Goal: Task Accomplishment & Management: Manage account settings

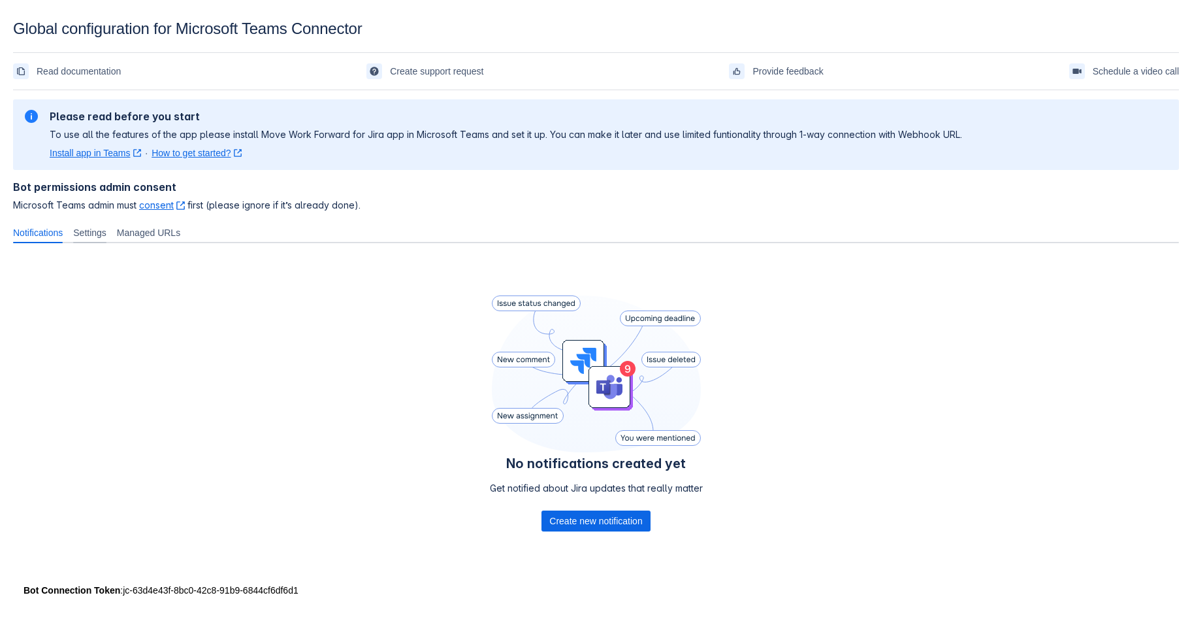
click at [105, 243] on div "Settings" at bounding box center [90, 232] width 44 height 21
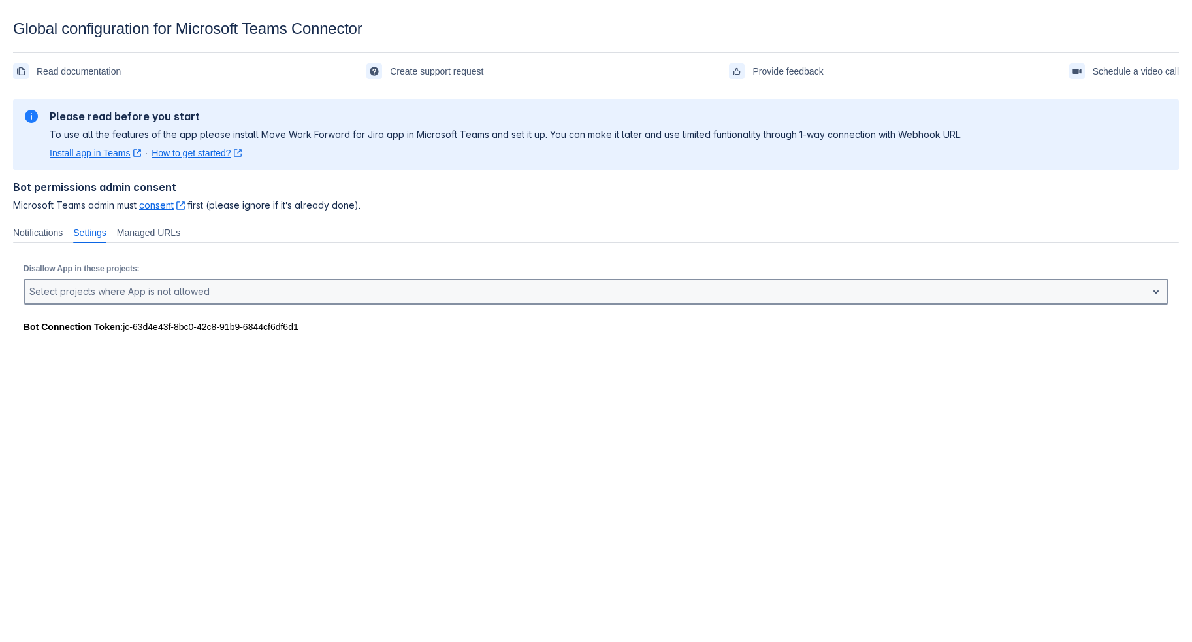
drag, startPoint x: 238, startPoint y: 348, endPoint x: 239, endPoint y: 340, distance: 7.2
click at [238, 299] on div at bounding box center [585, 292] width 1113 height 16
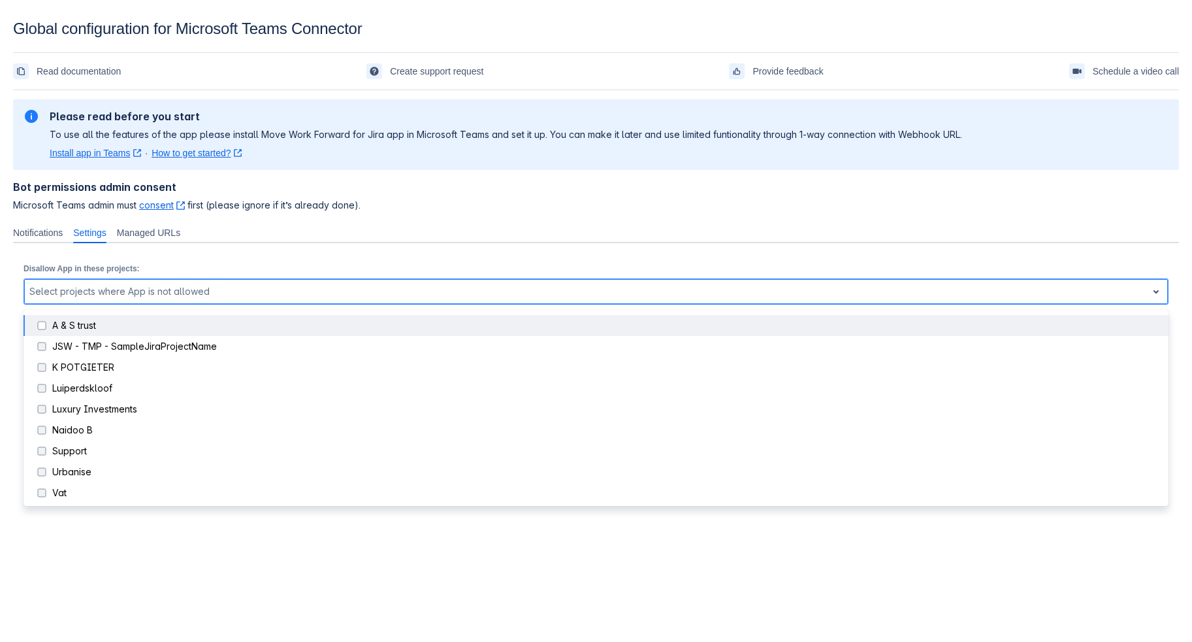
click at [241, 299] on div at bounding box center [585, 292] width 1113 height 16
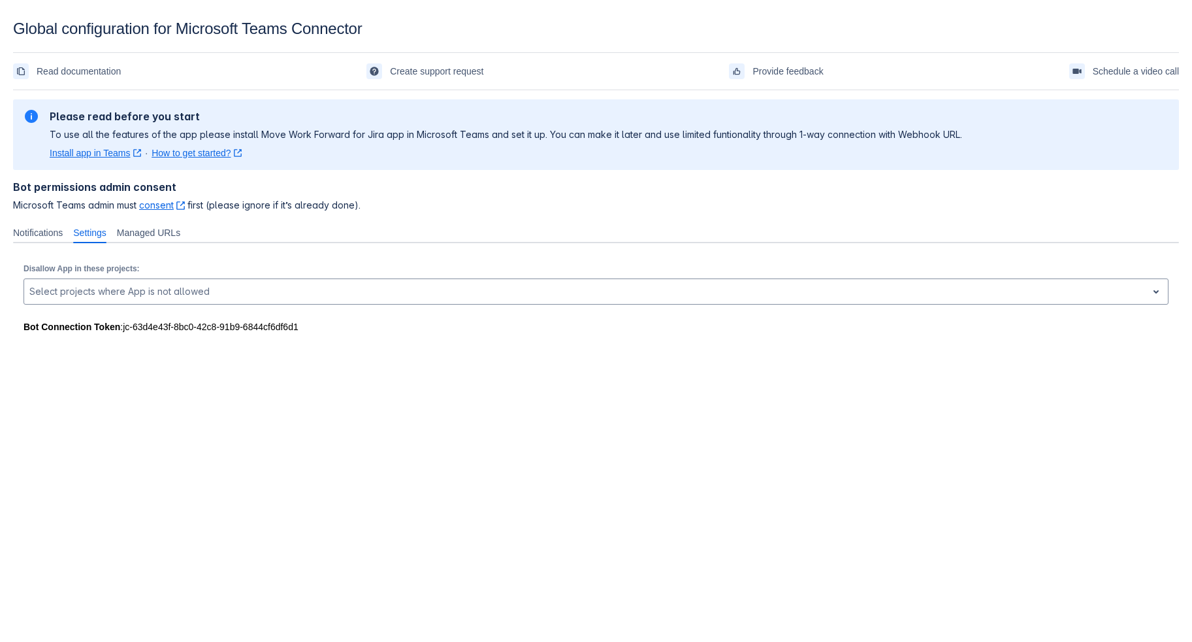
click at [175, 333] on div "Bot Connection Token : jc-63d4e43f-8bc0-42c8-91b9-6844cf6df6d1" at bounding box center [596, 326] width 1145 height 13
click at [203, 281] on div "Notifications Settings Managed URLs No notifications created yet Get notified a…" at bounding box center [596, 271] width 1166 height 98
click at [180, 239] on span "Managed URLs" at bounding box center [148, 232] width 63 height 13
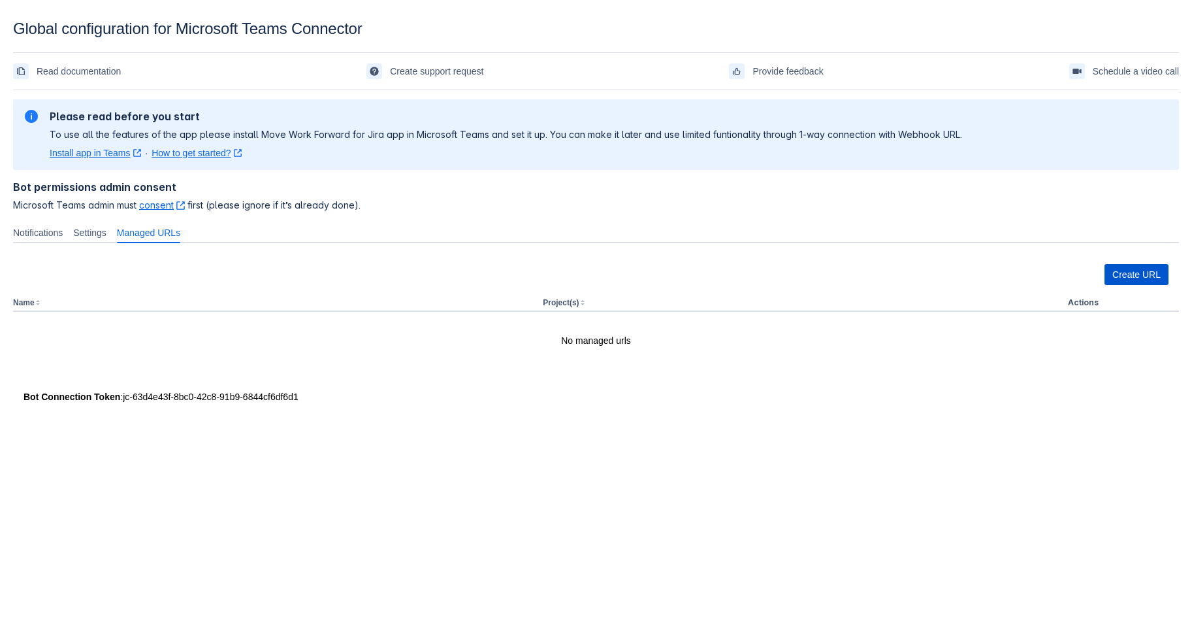
click at [1134, 285] on span "Create URL" at bounding box center [1137, 274] width 48 height 21
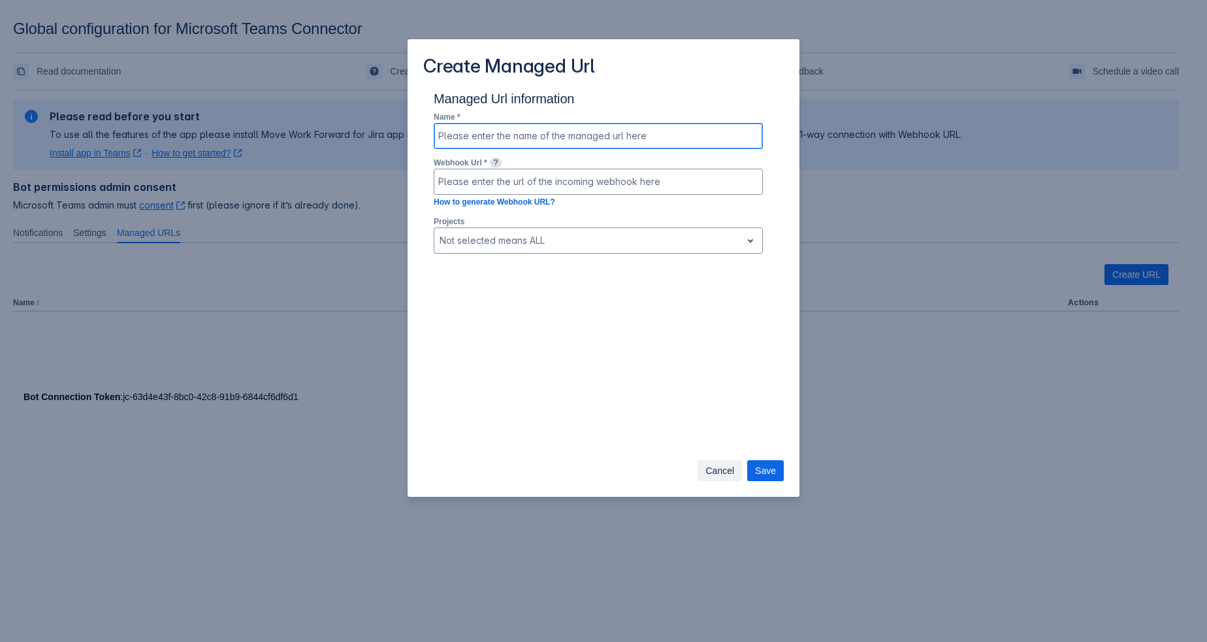
click at [626, 148] on input at bounding box center [598, 136] width 328 height 24
click at [727, 148] on input at bounding box center [598, 136] width 328 height 24
click at [703, 193] on input at bounding box center [598, 182] width 328 height 24
click at [647, 248] on div at bounding box center [588, 241] width 297 height 16
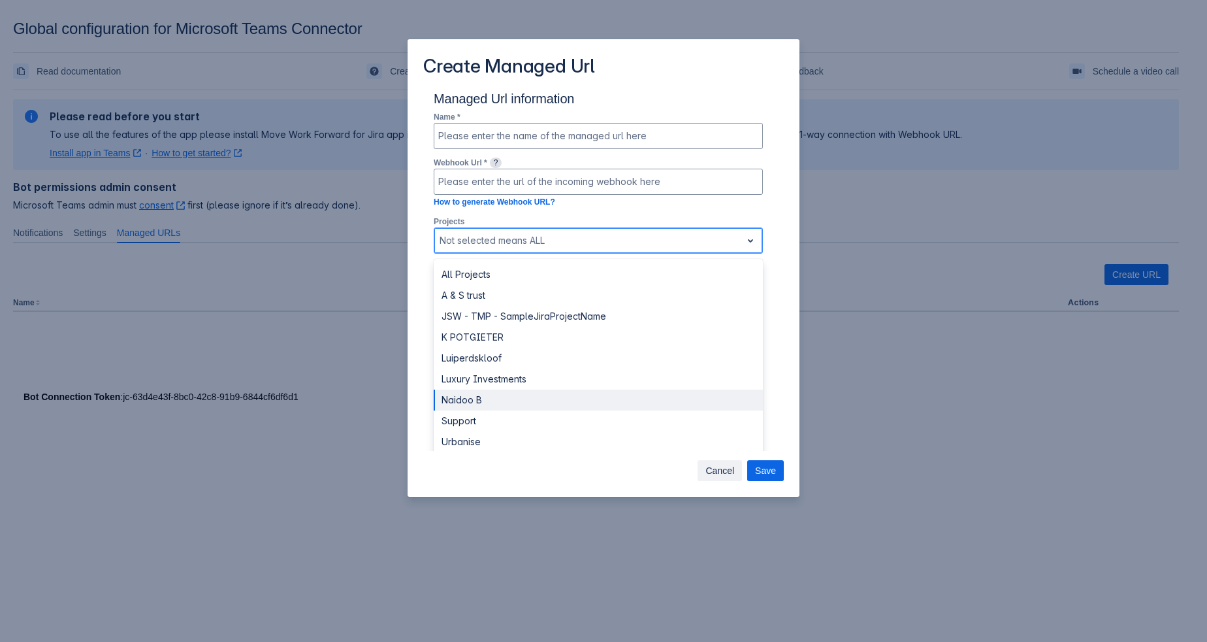
scroll to position [78, 0]
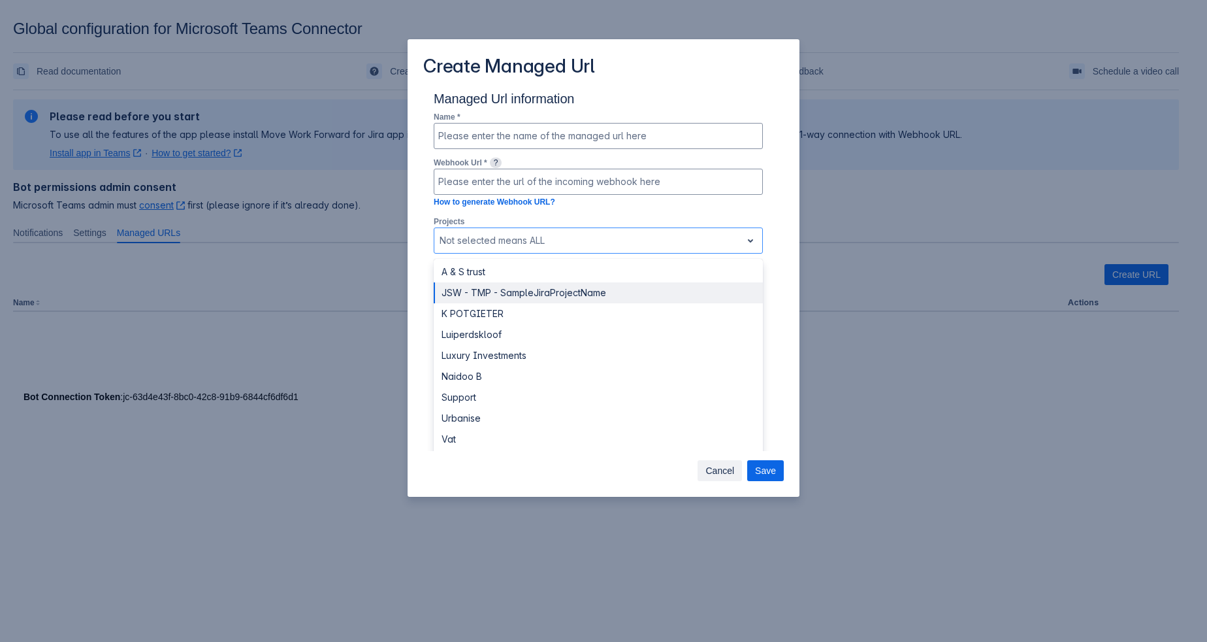
click at [754, 260] on div "Name * Webhook Url * ? How to generate Webhook URL? Projects JSW - TMP - Sample…" at bounding box center [598, 185] width 350 height 150
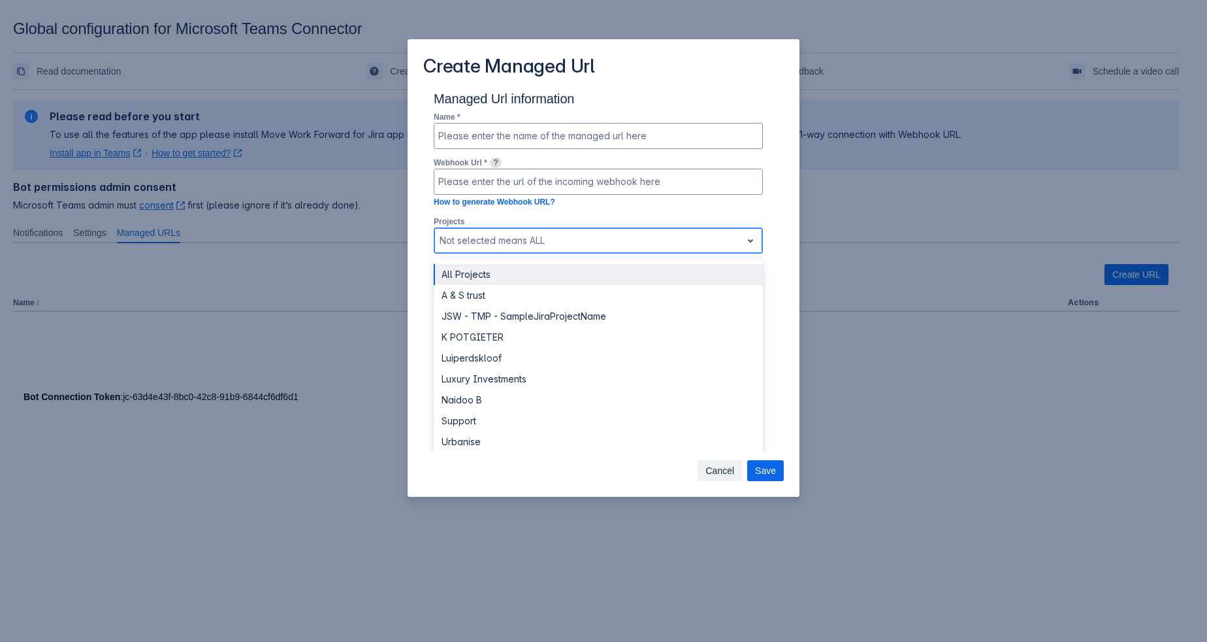
click at [742, 253] on div at bounding box center [752, 240] width 21 height 25
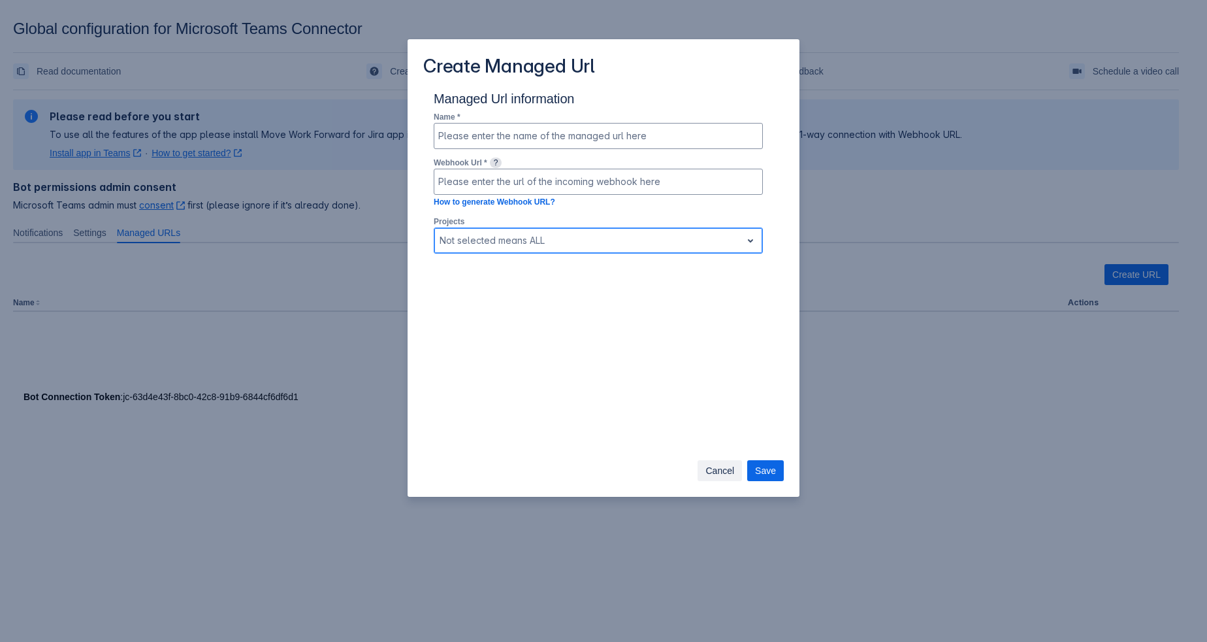
click at [742, 253] on div at bounding box center [752, 240] width 21 height 25
click at [623, 335] on div "Managed Url information Name * Webhook Url * ? How to generate Webhook URL? Pro…" at bounding box center [604, 270] width 392 height 361
click at [626, 248] on div "Projects , multiple selections available, Not selected means ALL" at bounding box center [598, 237] width 329 height 46
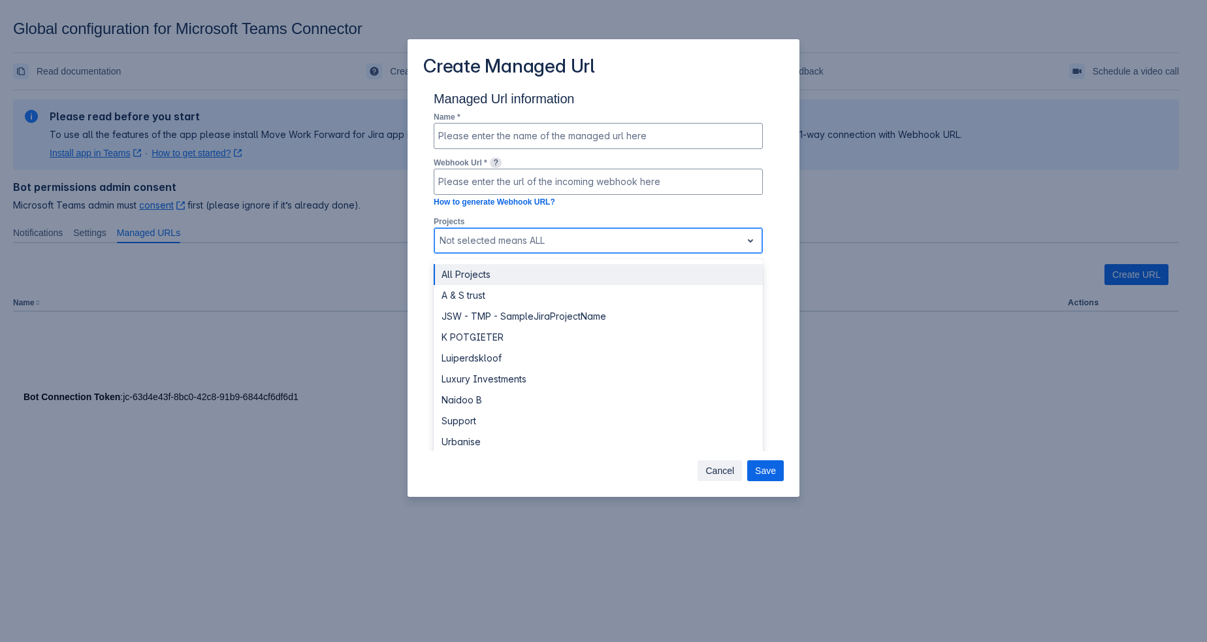
click at [643, 248] on div at bounding box center [588, 241] width 297 height 16
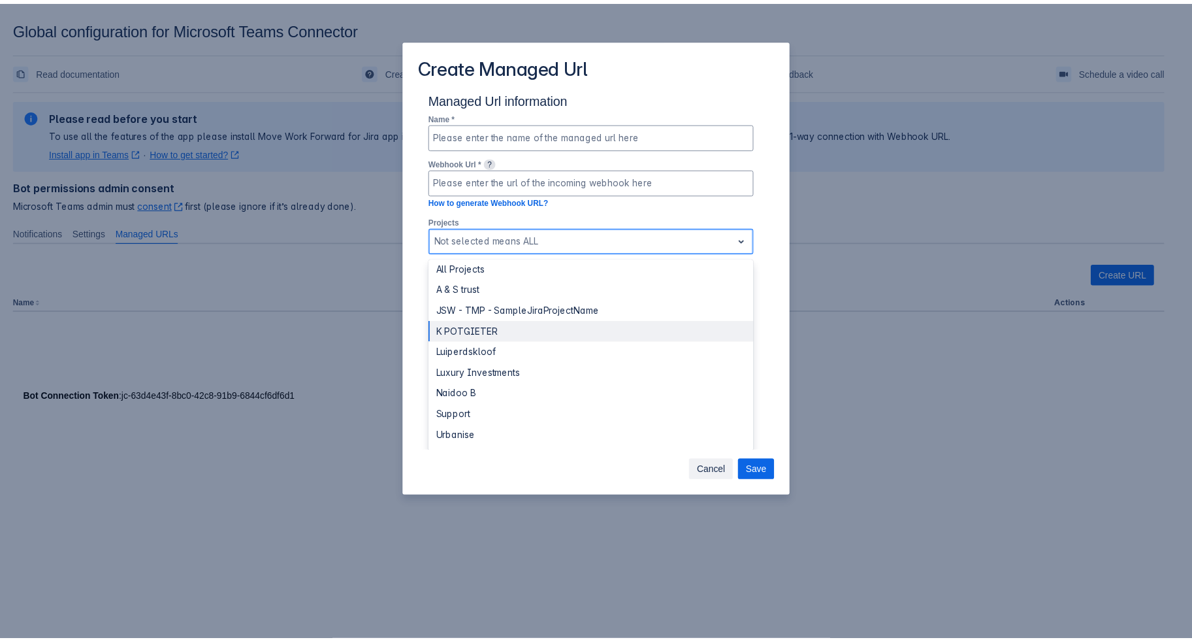
scroll to position [0, 0]
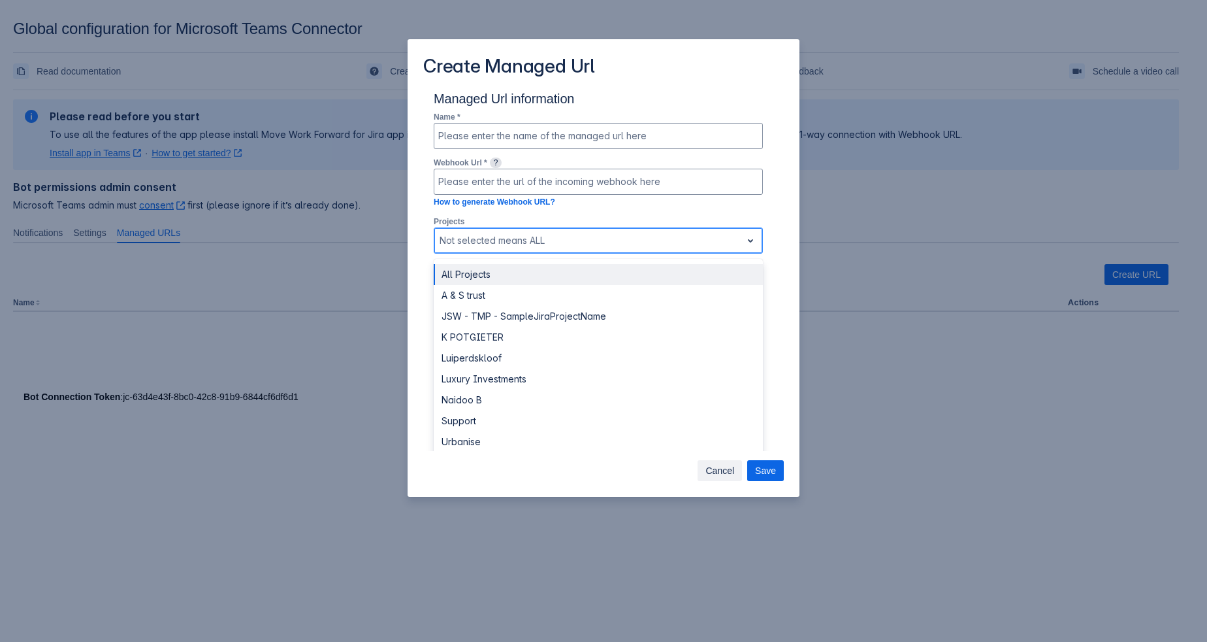
click at [690, 285] on div "All Projects" at bounding box center [598, 274] width 329 height 21
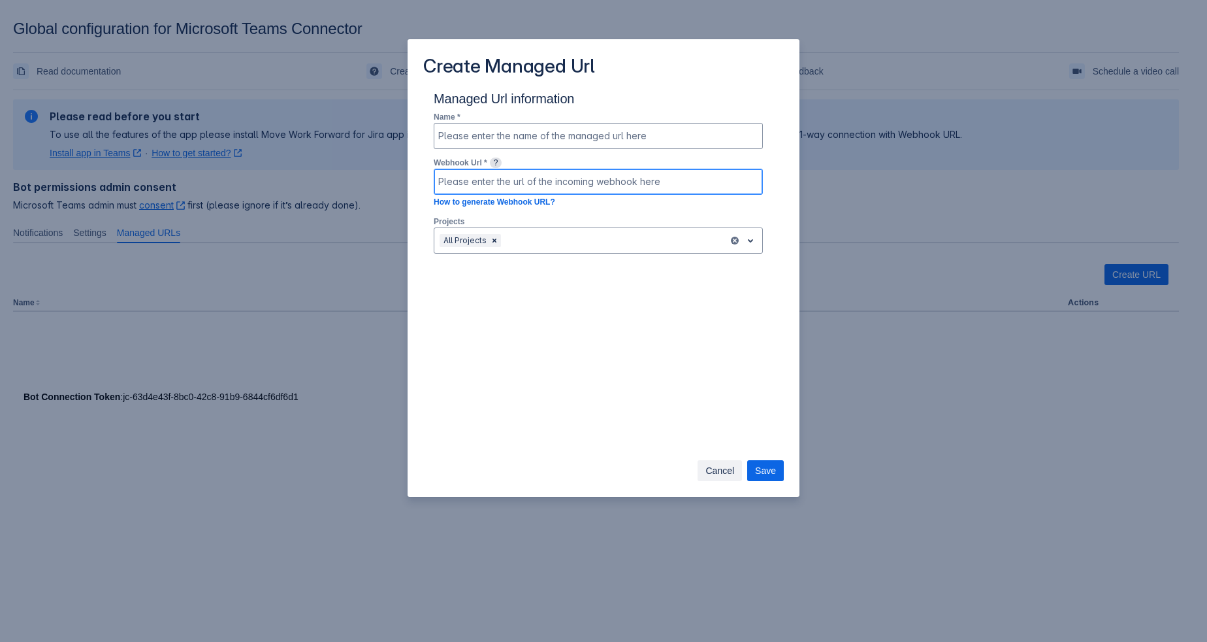
drag, startPoint x: 724, startPoint y: 201, endPoint x: 746, endPoint y: 201, distance: 22.2
click at [727, 193] on input at bounding box center [598, 182] width 328 height 24
click at [729, 464] on span "Cancel" at bounding box center [720, 470] width 29 height 21
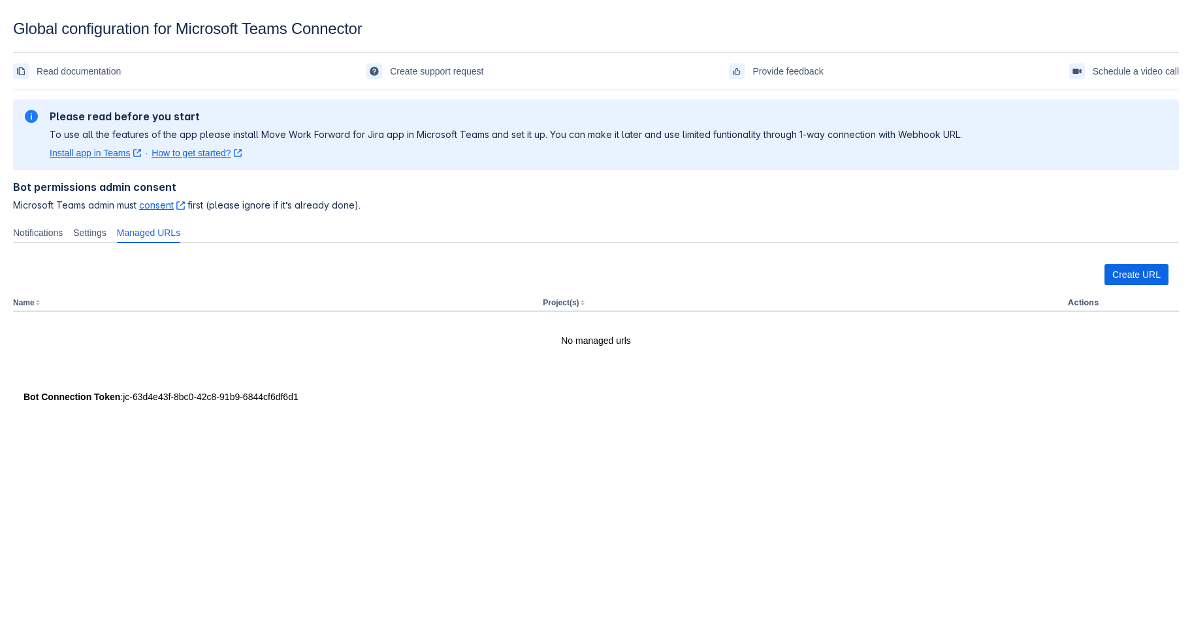
click at [208, 170] on section "Please read before you start To use all the features of the app please install …" at bounding box center [596, 134] width 1166 height 71
click at [208, 159] on link "How to get started? ﻿ , (opens new window)" at bounding box center [197, 152] width 90 height 13
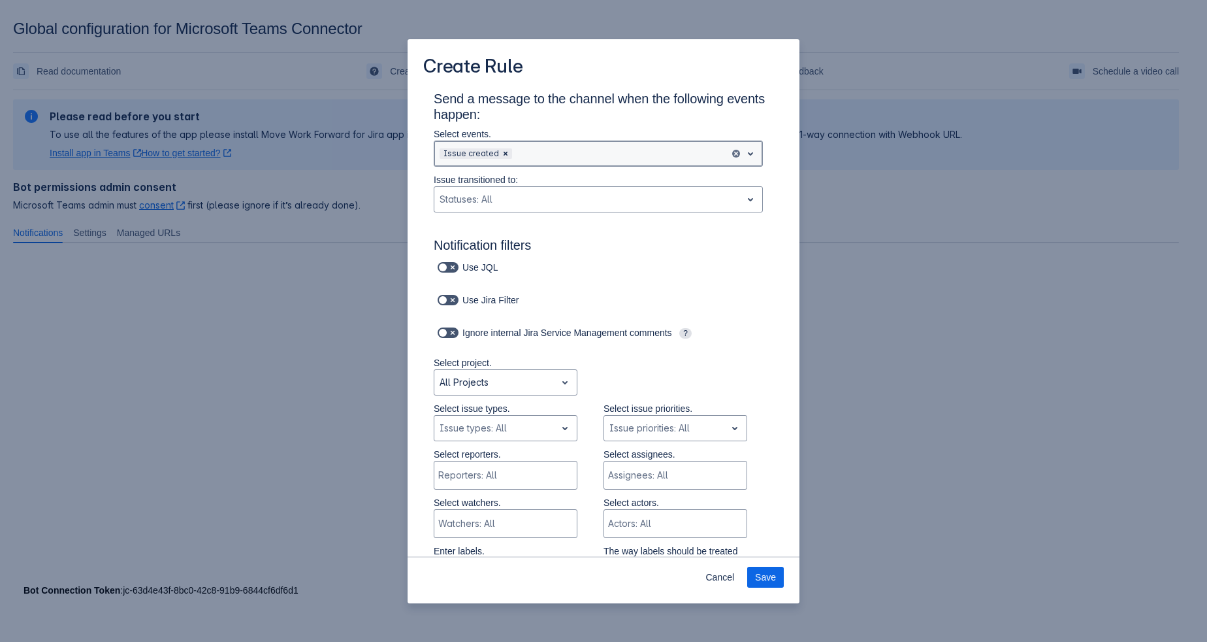
drag, startPoint x: 644, startPoint y: 161, endPoint x: 649, endPoint y: 166, distance: 6.9
click at [644, 161] on div "Scrollable content" at bounding box center [620, 154] width 211 height 16
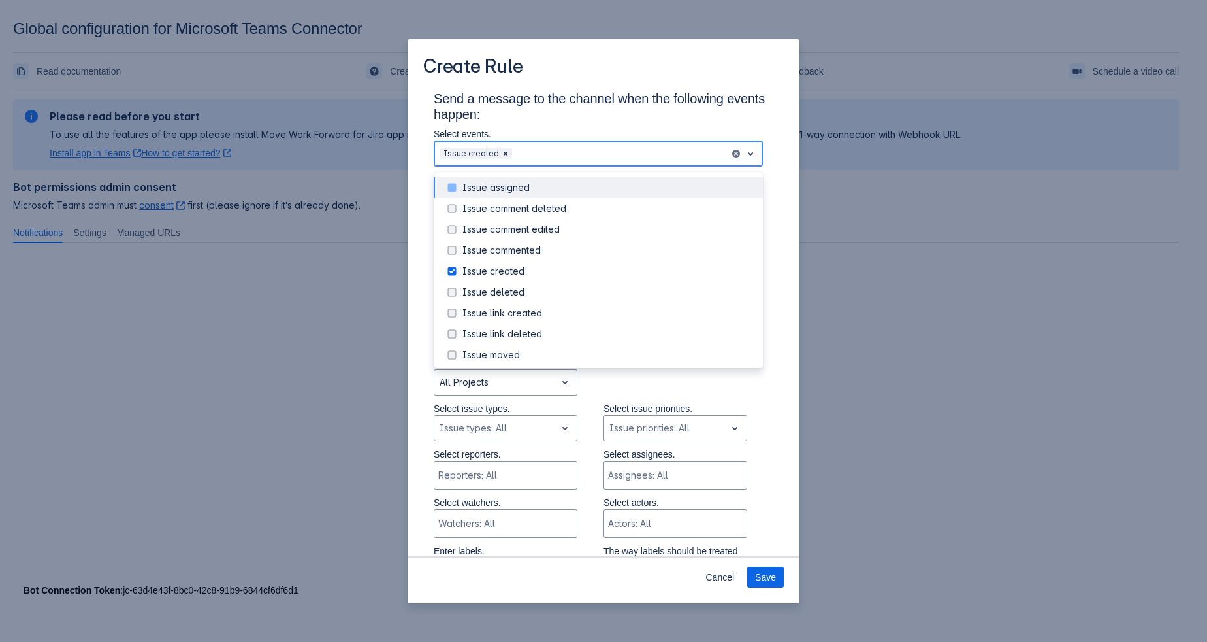
click at [457, 195] on span "Scrollable content" at bounding box center [452, 188] width 16 height 16
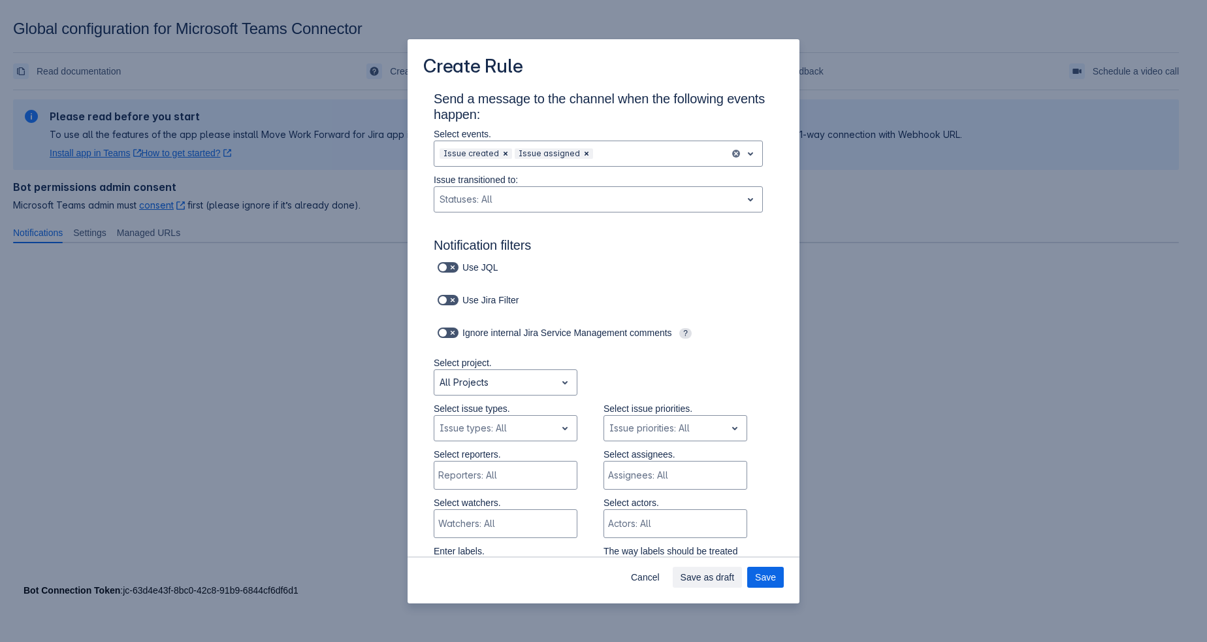
click at [743, 207] on span "open" at bounding box center [751, 199] width 16 height 16
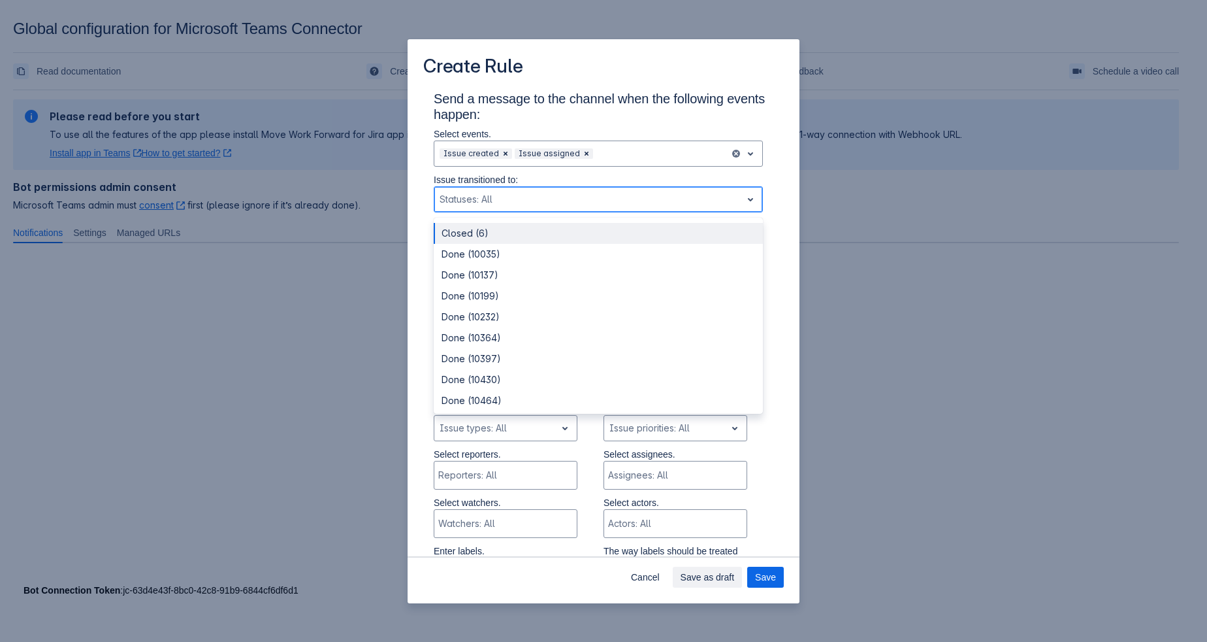
click at [743, 207] on span "open" at bounding box center [751, 199] width 16 height 16
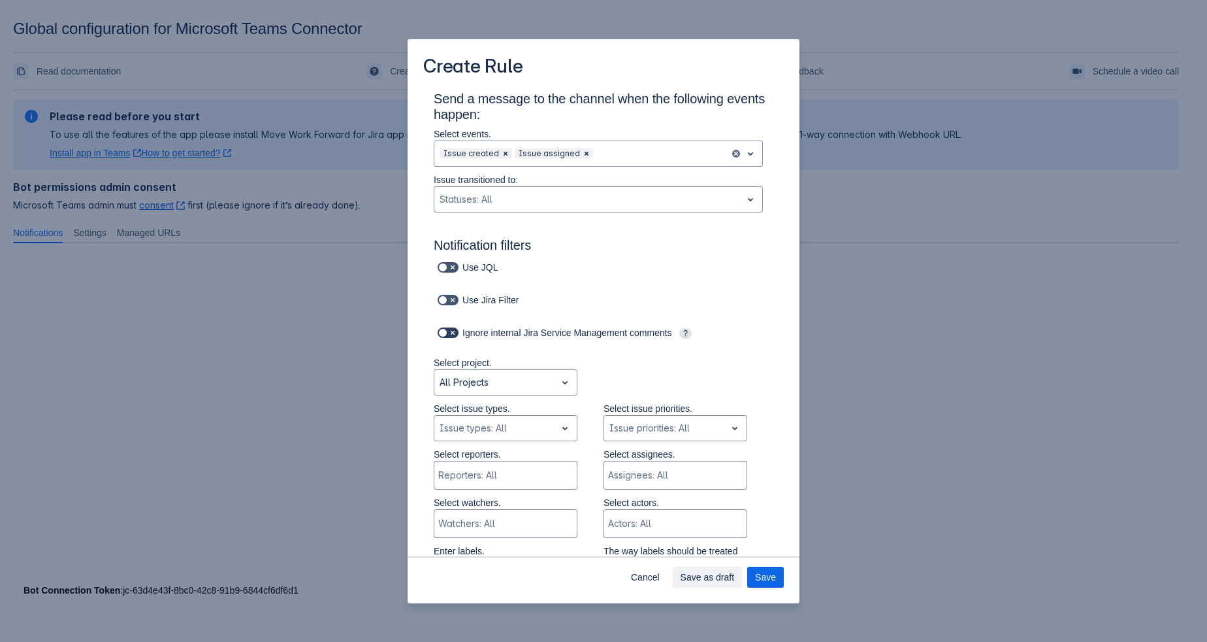
click at [443, 338] on span "Scrollable content" at bounding box center [443, 332] width 10 height 10
click at [443, 337] on input "Scrollable content" at bounding box center [442, 333] width 8 height 8
checkbox input "true"
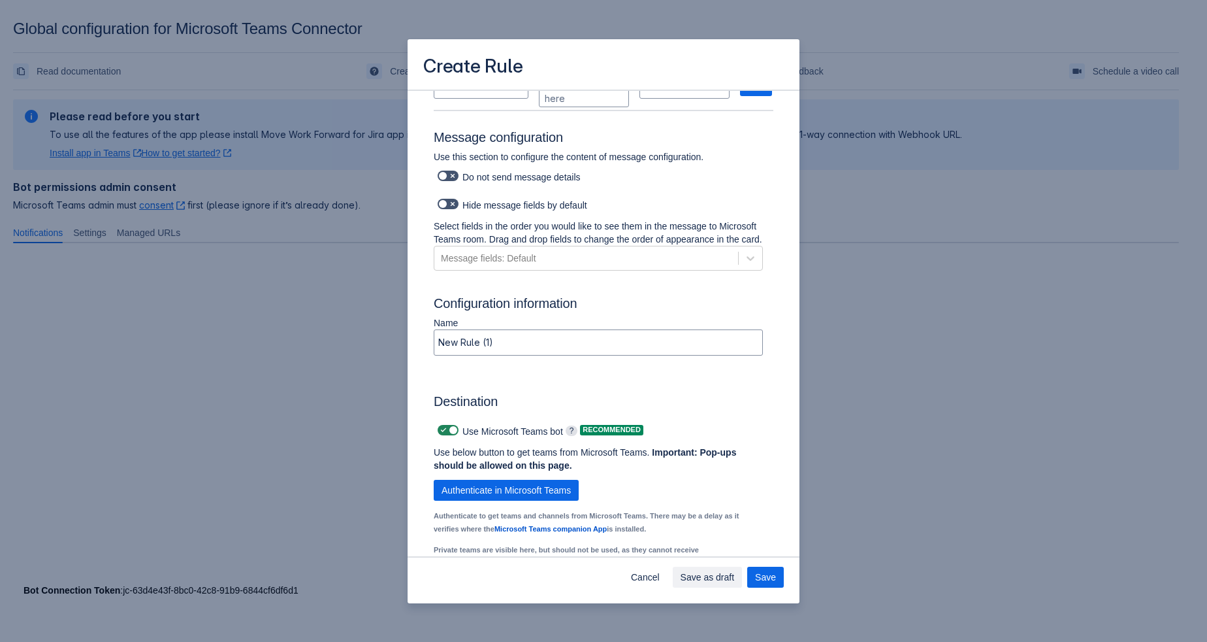
scroll to position [744, 0]
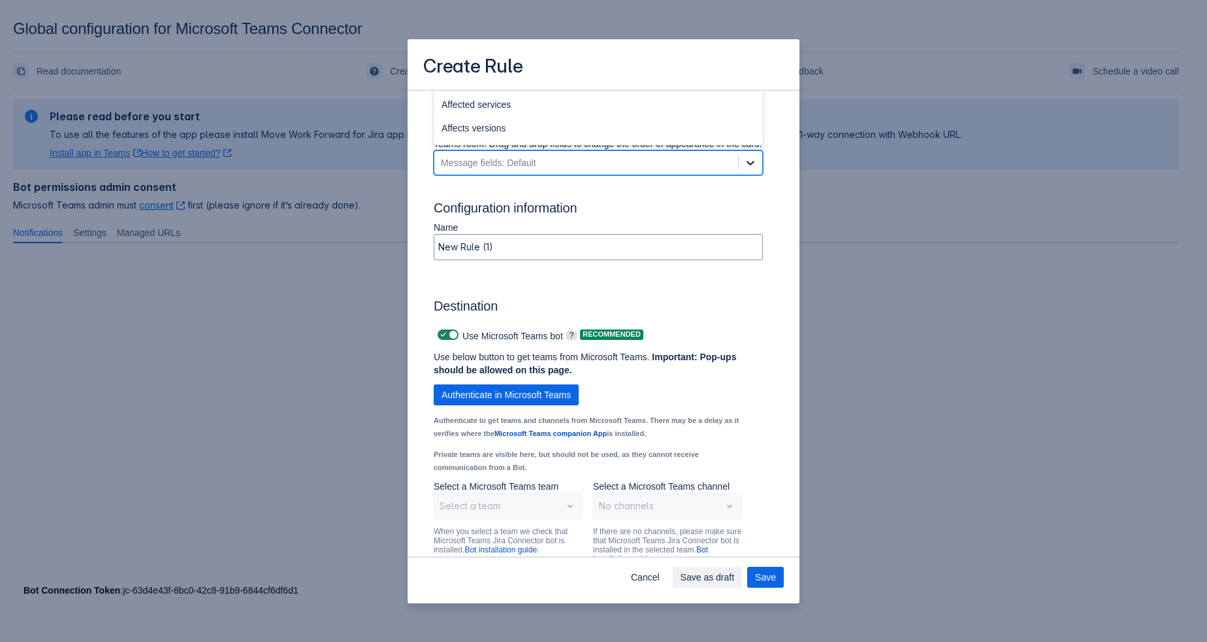
click at [744, 169] on icon "Scrollable content" at bounding box center [750, 162] width 13 height 13
click at [700, 173] on div "Message fields: Default" at bounding box center [586, 162] width 304 height 21
drag, startPoint x: 706, startPoint y: 325, endPoint x: 700, endPoint y: 308, distance: 18.0
click at [706, 221] on h3 "Configuration information" at bounding box center [604, 210] width 340 height 21
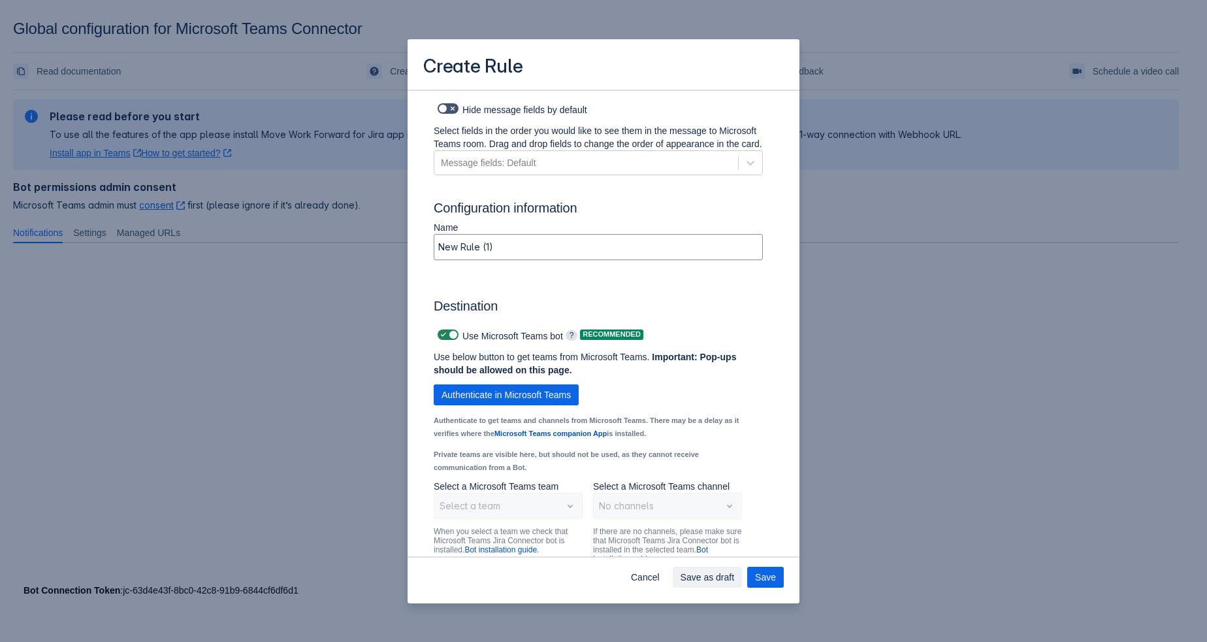
click at [597, 150] on p "Select fields in the order you would like to see them in the message to Microso…" at bounding box center [598, 137] width 329 height 26
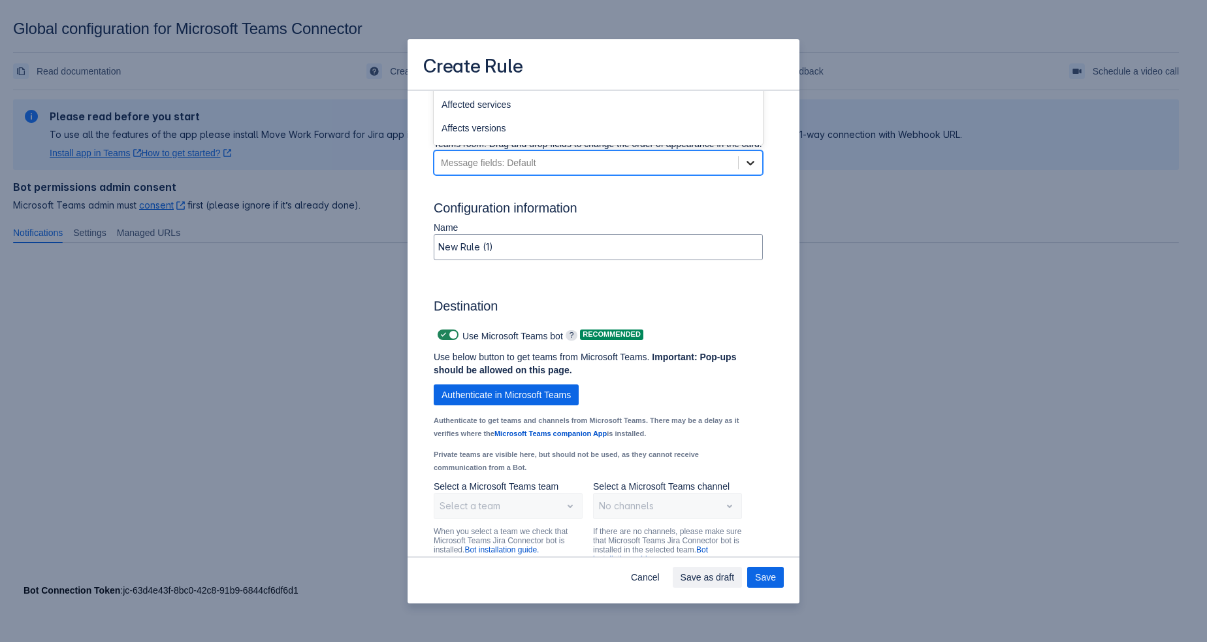
click at [739, 174] on div "Scrollable content" at bounding box center [751, 163] width 24 height 24
click at [482, 150] on p "Select fields in the order you would like to see them in the message to Microso…" at bounding box center [598, 137] width 329 height 26
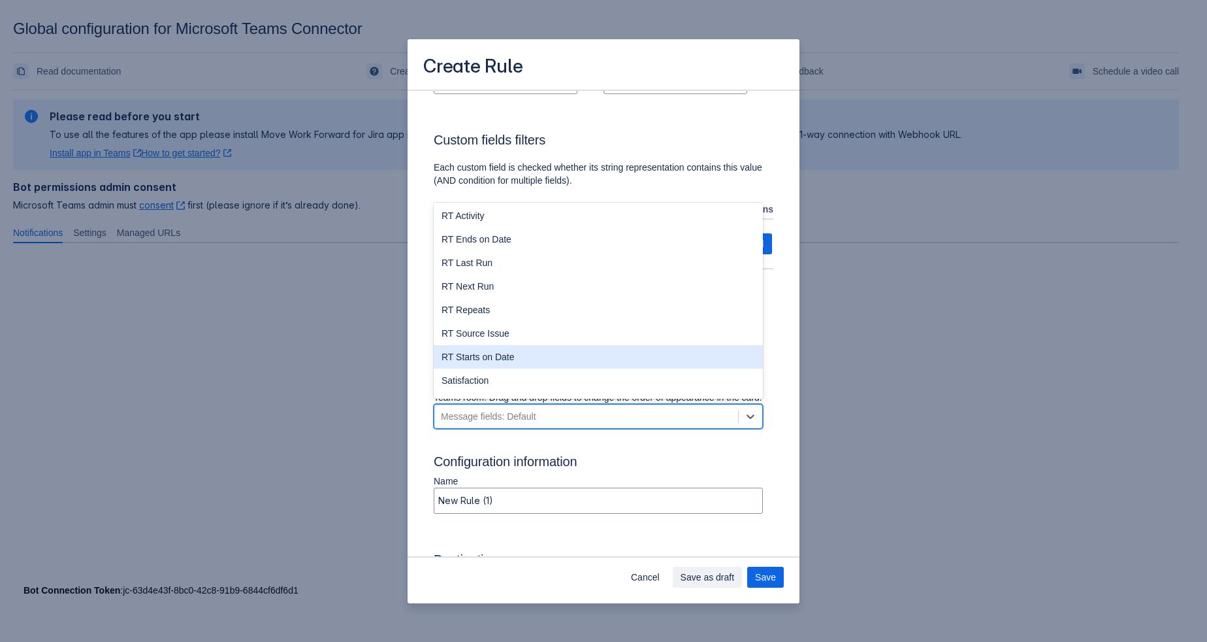
scroll to position [1934, 0]
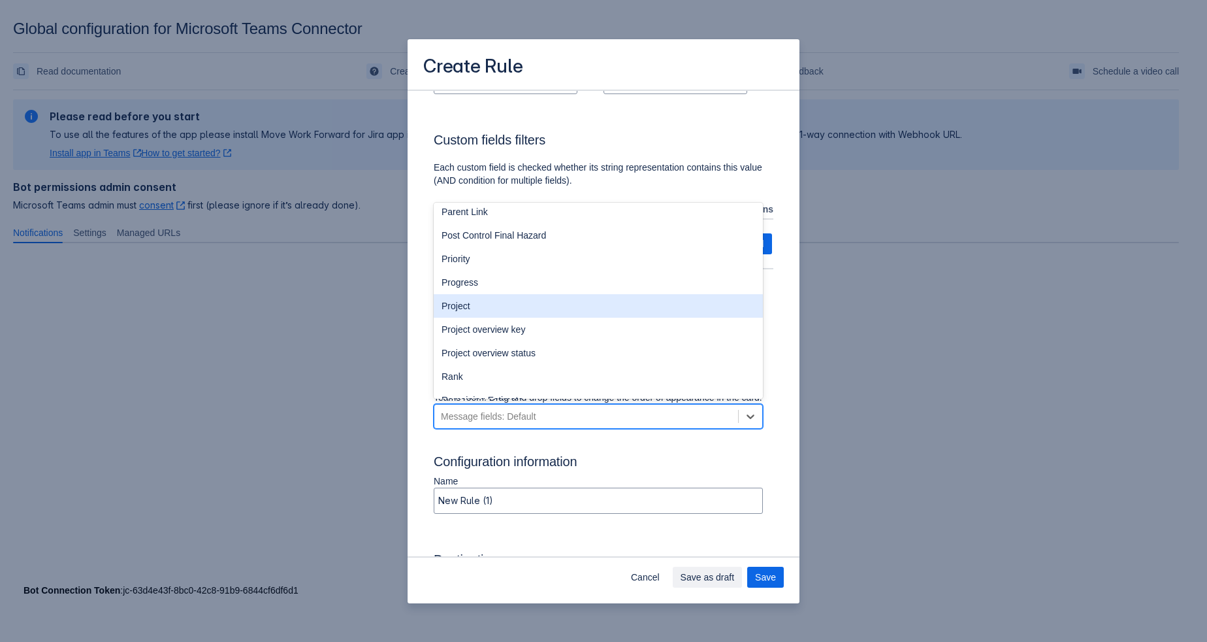
click at [655, 318] on div "Project" at bounding box center [598, 306] width 329 height 24
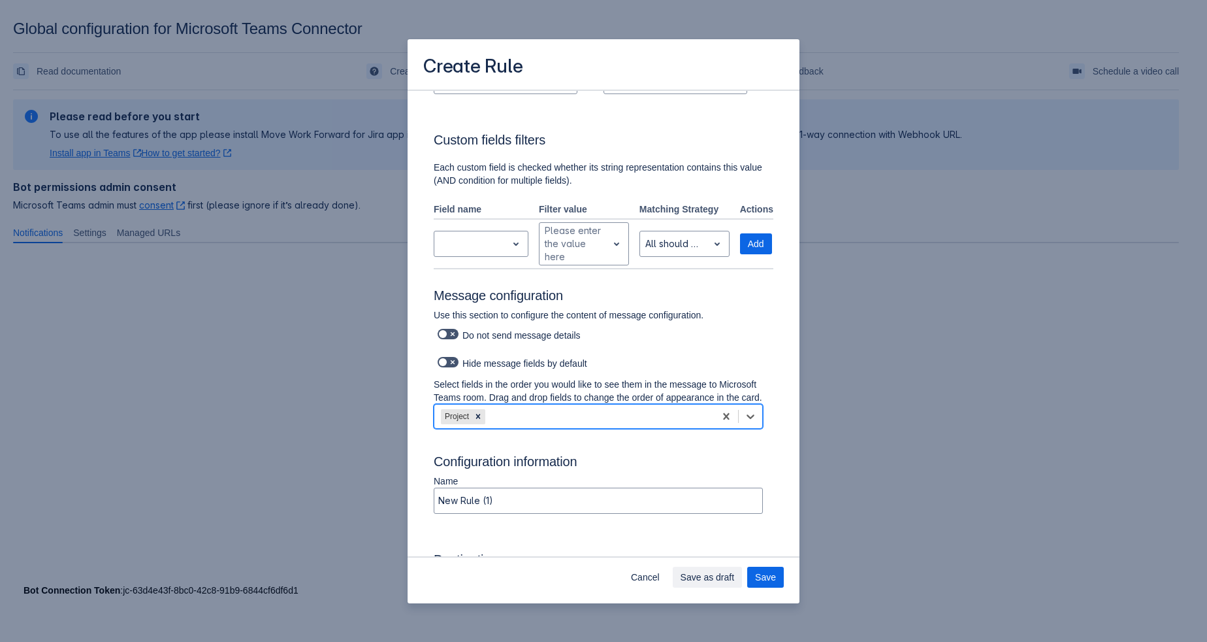
scroll to position [938, 0]
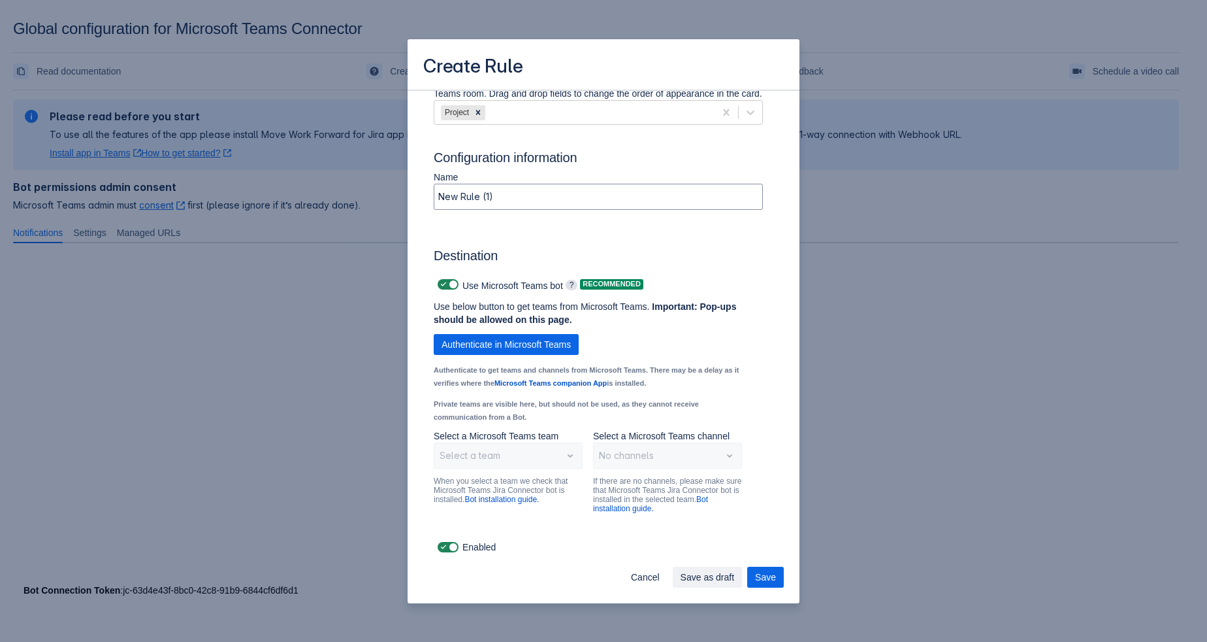
click at [548, 400] on small "Private teams are visible here, but should not be used, as they cannot receive …" at bounding box center [566, 410] width 265 height 21
click at [488, 366] on small "Authenticate to get teams and channels from Microsoft Teams. There may be a del…" at bounding box center [586, 376] width 305 height 21
click at [554, 334] on span "Authenticate in Microsoft Teams" at bounding box center [506, 344] width 129 height 21
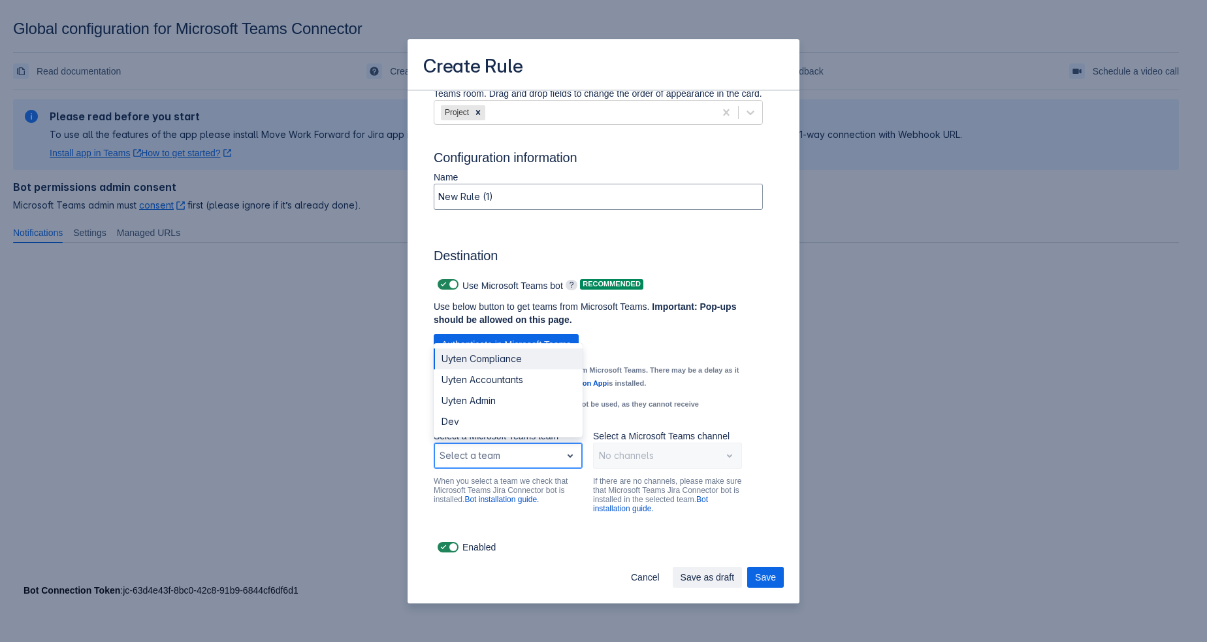
click at [563, 448] on span "open" at bounding box center [571, 456] width 16 height 16
click at [545, 369] on div "Uyten Accountants" at bounding box center [508, 379] width 149 height 21
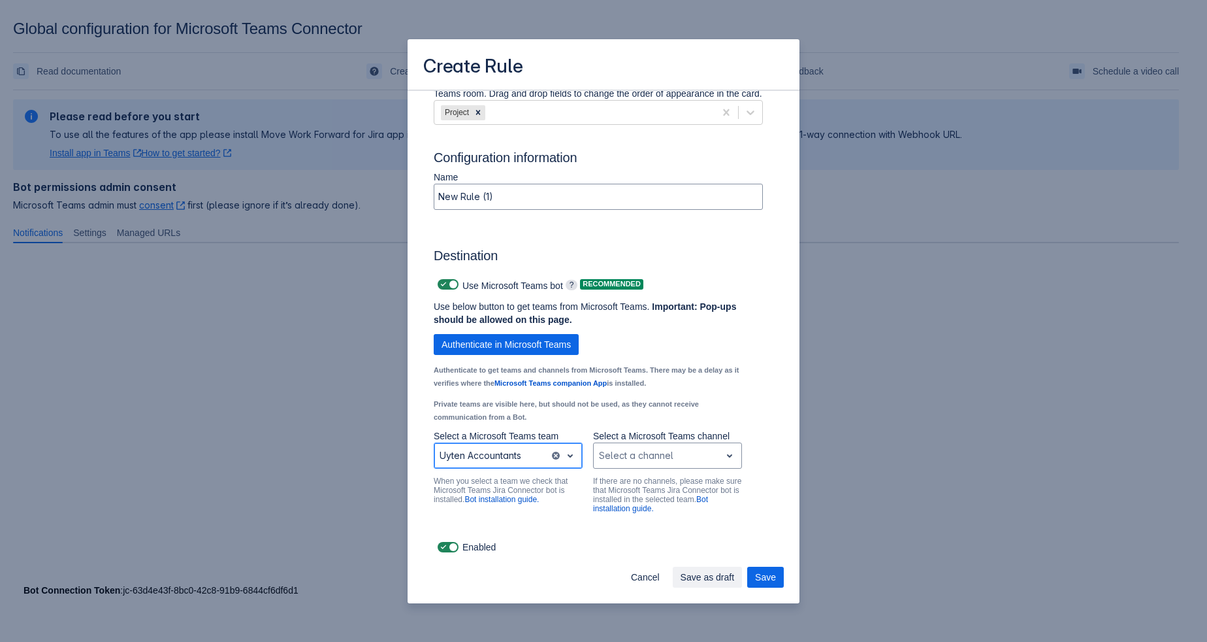
click at [568, 448] on span "open" at bounding box center [571, 456] width 16 height 16
click at [547, 411] on div "Dev" at bounding box center [508, 421] width 149 height 21
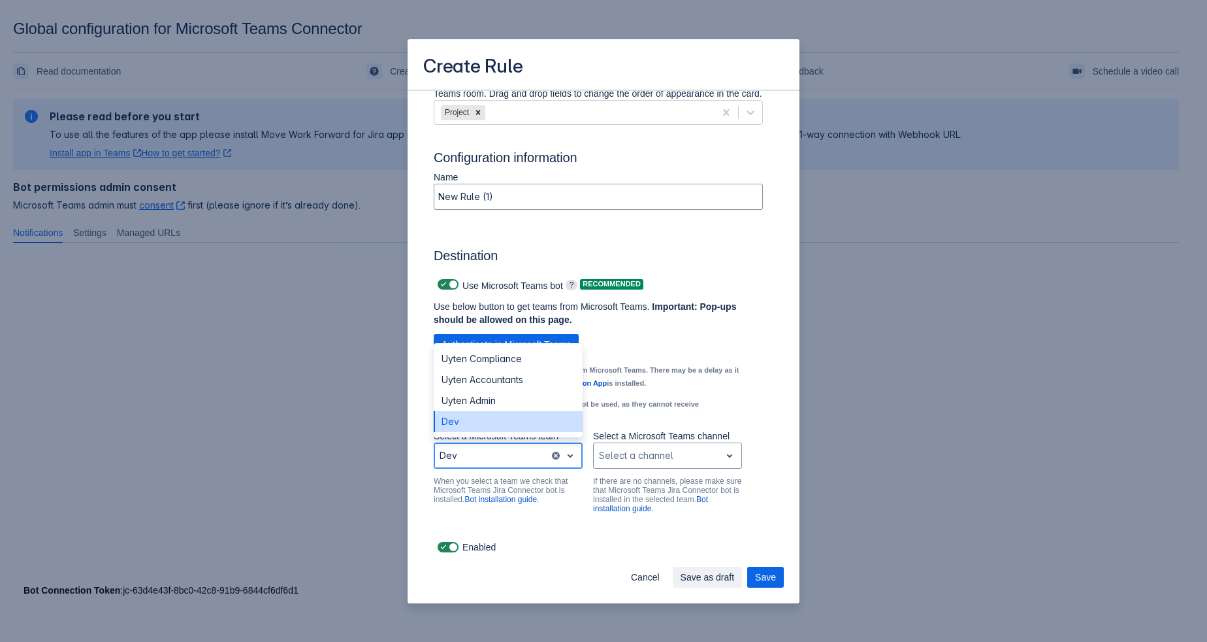
click at [563, 448] on span "open" at bounding box center [571, 456] width 16 height 16
click at [542, 369] on div "Uyten Accountants" at bounding box center [508, 379] width 149 height 21
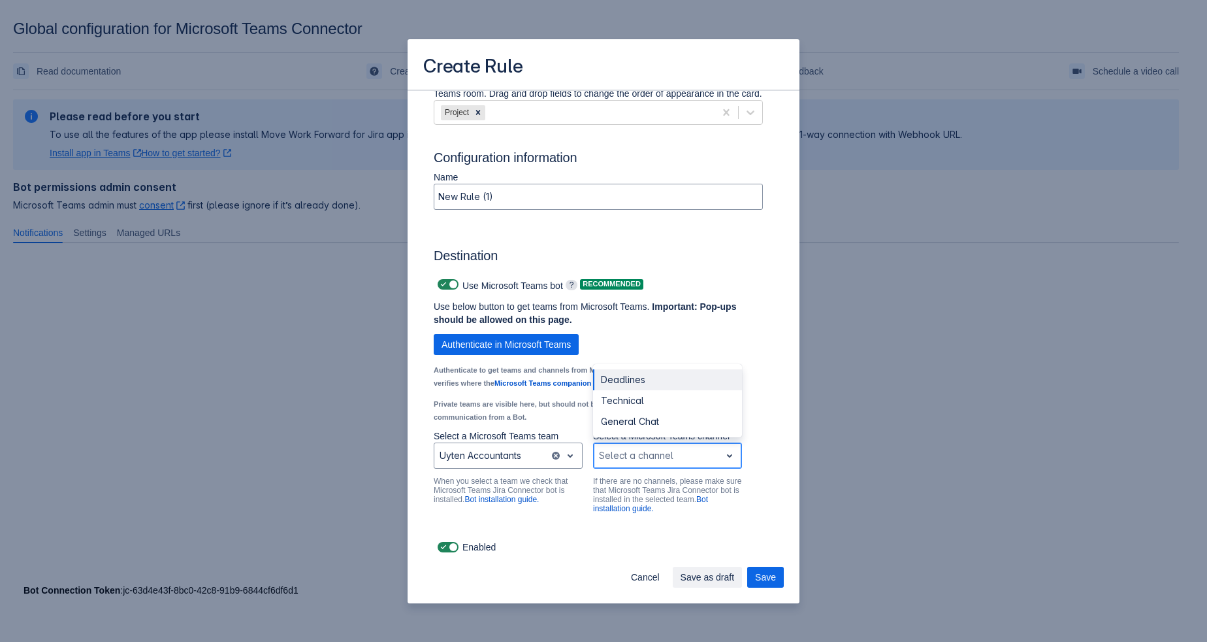
drag, startPoint x: 698, startPoint y: 430, endPoint x: 705, endPoint y: 434, distance: 7.6
click at [701, 442] on div "Select a channel" at bounding box center [667, 455] width 149 height 26
click at [710, 369] on div "Deadlines" at bounding box center [667, 379] width 149 height 21
click at [772, 575] on span "Save" at bounding box center [765, 576] width 21 height 21
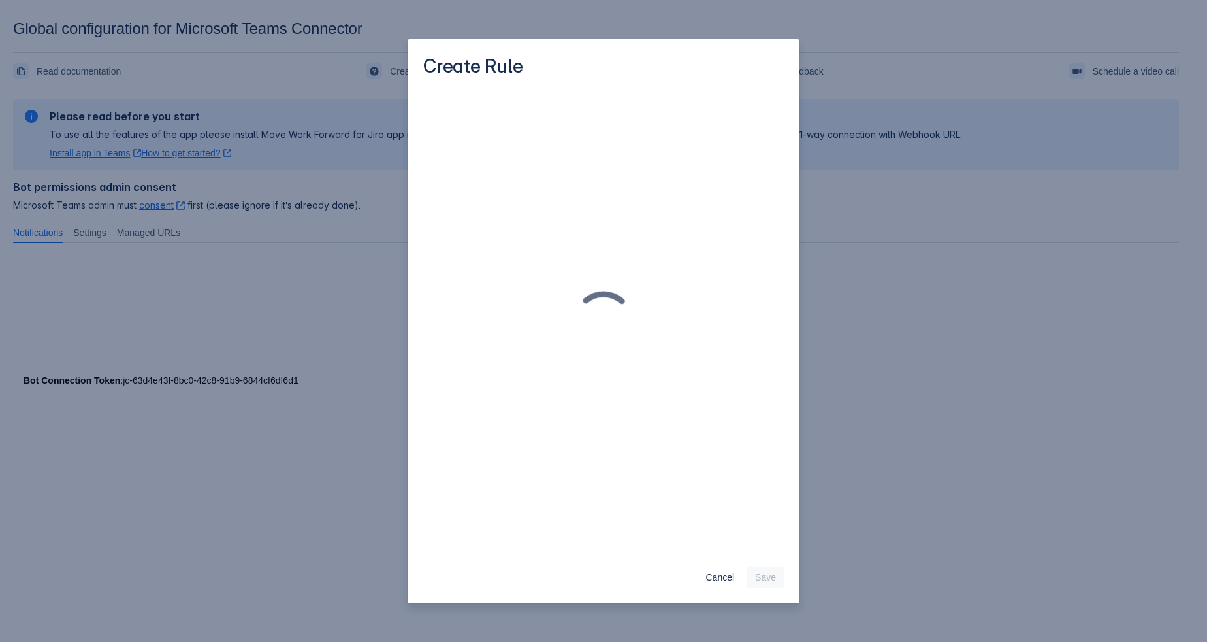
scroll to position [0, 0]
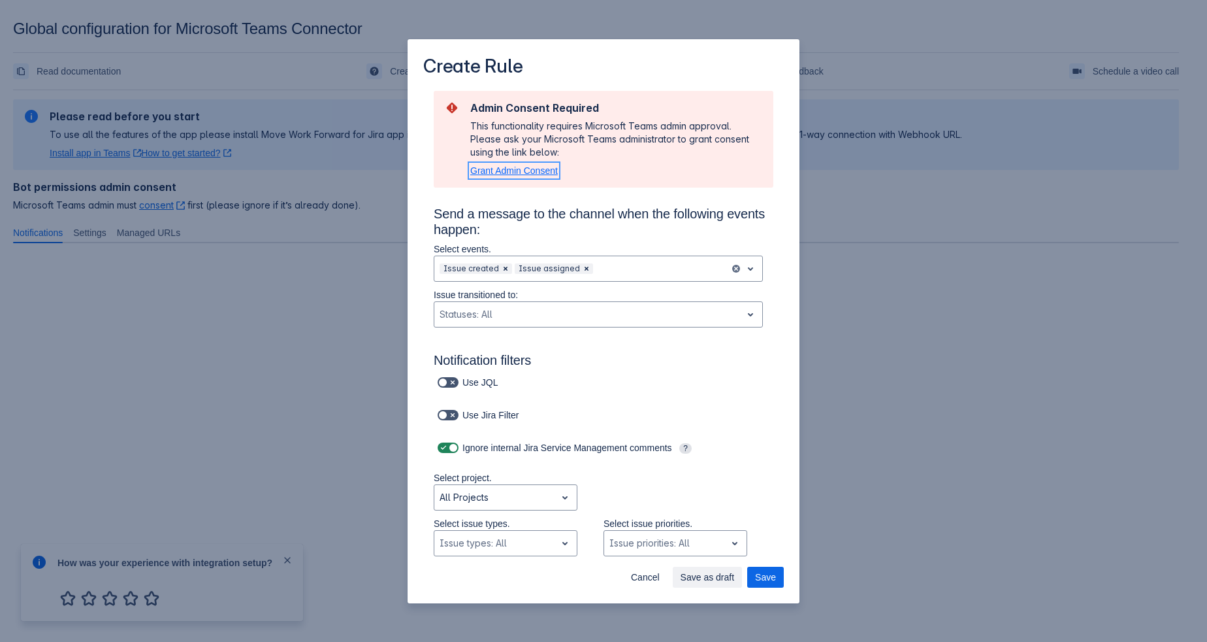
click at [531, 176] on span "Grant Admin Consent" at bounding box center [514, 170] width 88 height 10
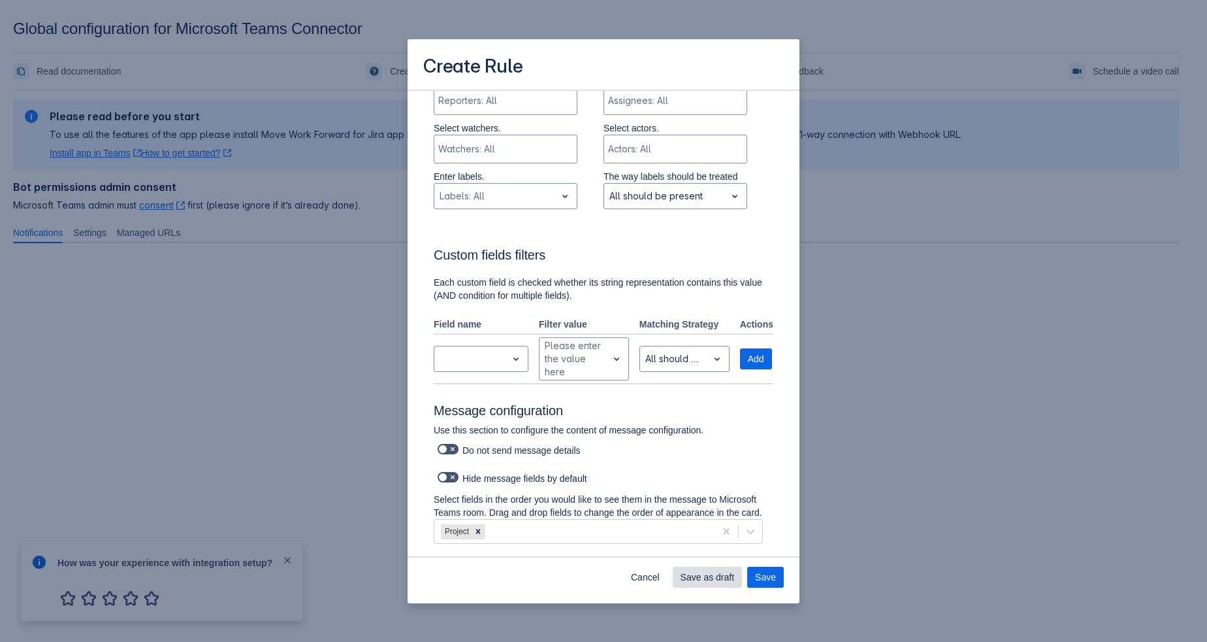
click at [698, 572] on span "Save as draft" at bounding box center [708, 576] width 54 height 21
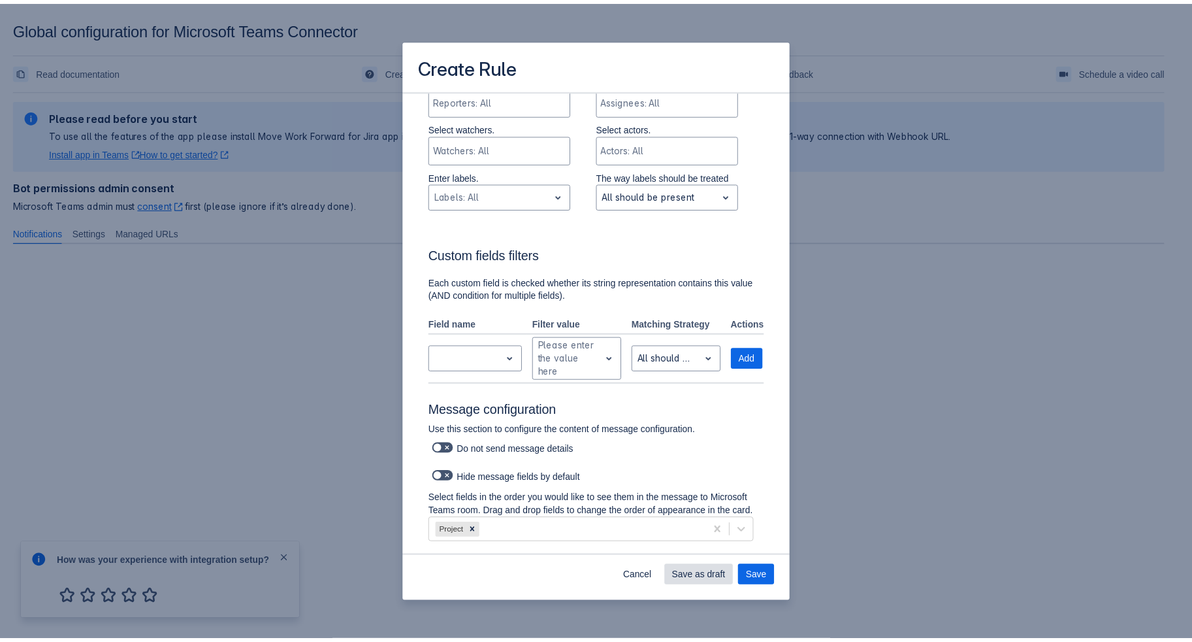
scroll to position [0, 0]
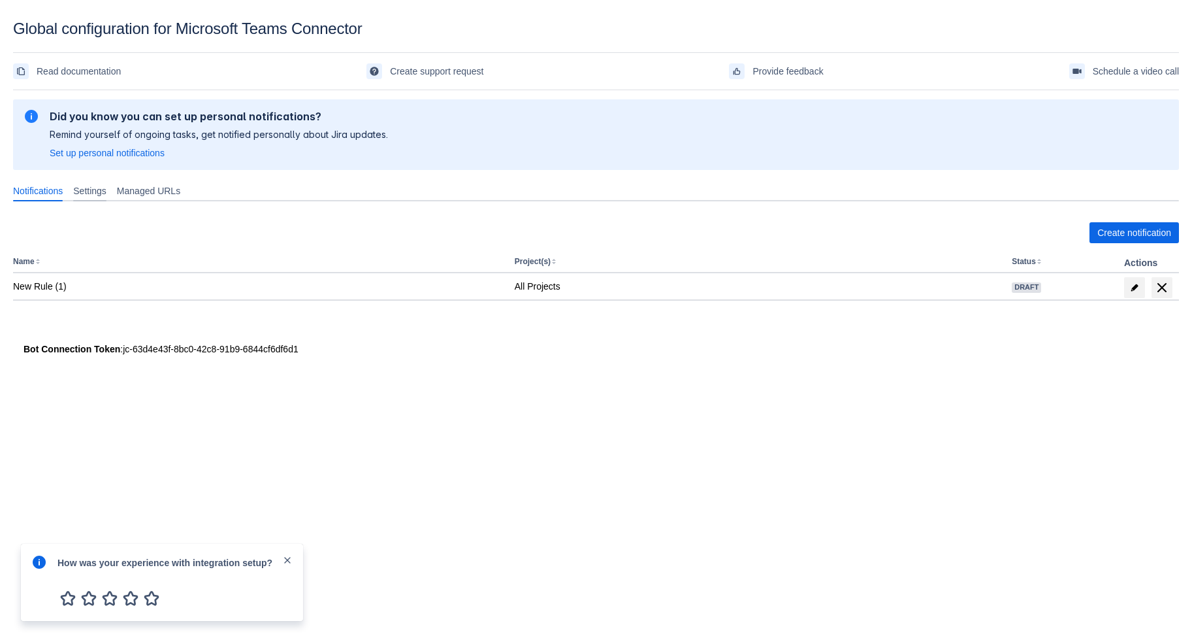
click at [110, 201] on div "Settings" at bounding box center [90, 190] width 44 height 21
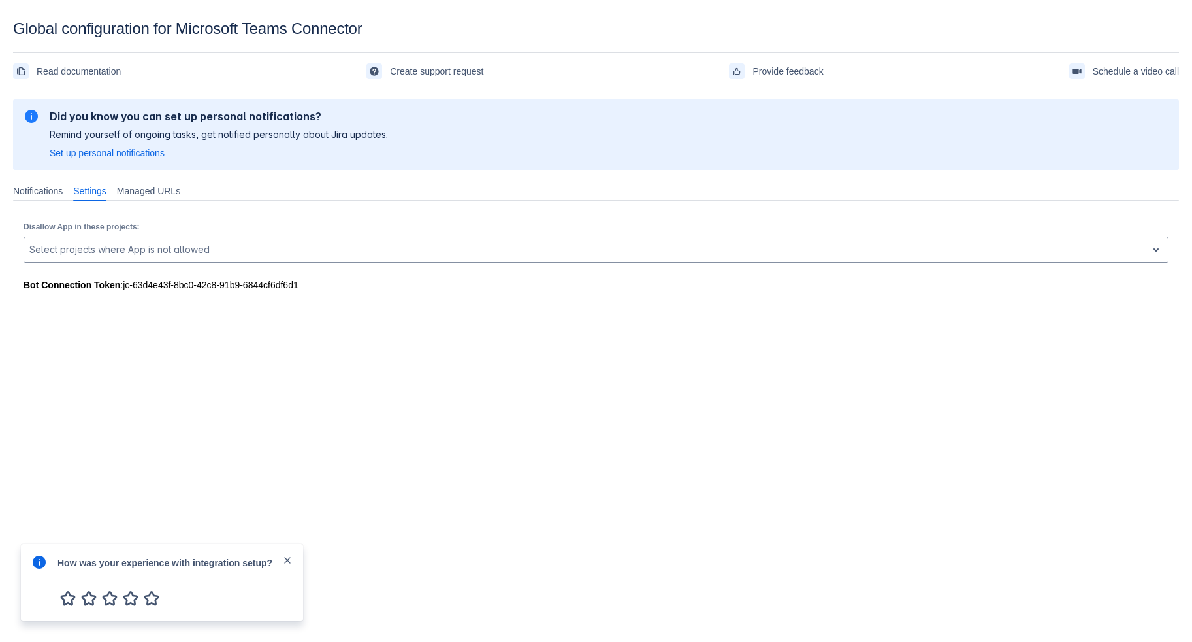
click at [216, 291] on div "Bot Connection Token : jc-63d4e43f-8bc0-42c8-91b9-6844cf6df6d1" at bounding box center [596, 284] width 1145 height 13
click at [297, 291] on div "Bot Connection Token : jc-63d4e43f-8bc0-42c8-91b9-6844cf6df6d1" at bounding box center [596, 284] width 1145 height 13
click at [280, 291] on div "Bot Connection Token : jc-63d4e43f-8bc0-42c8-91b9-6844cf6df6d1" at bounding box center [596, 284] width 1145 height 13
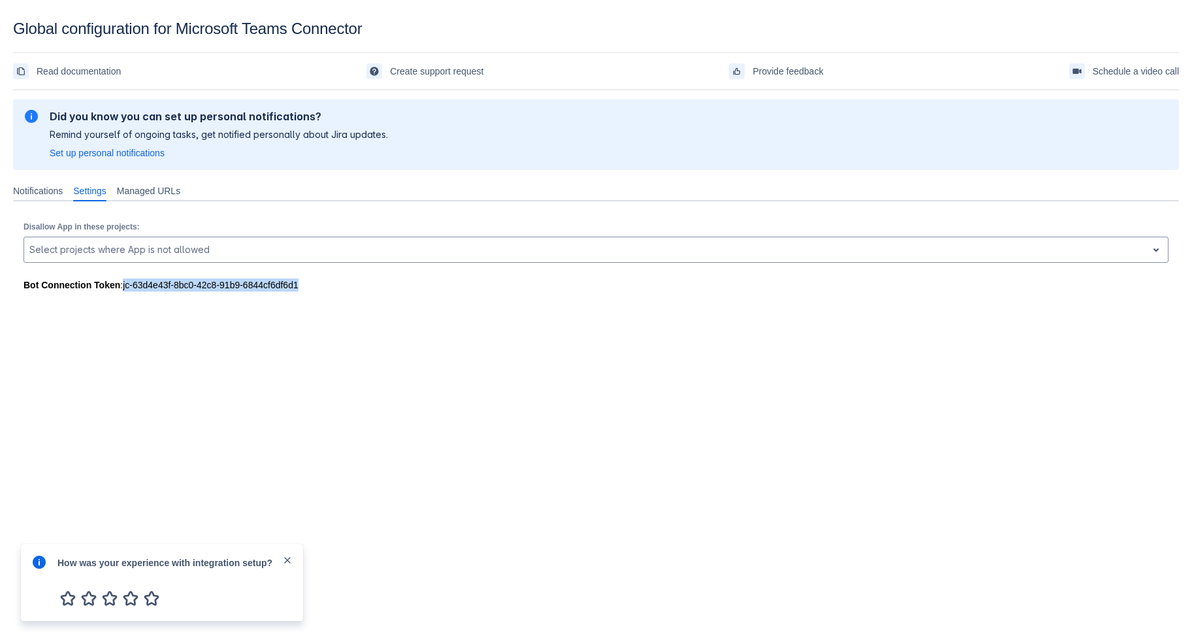
drag, startPoint x: 296, startPoint y: 308, endPoint x: 122, endPoint y: 310, distance: 174.5
click at [122, 291] on div "Bot Connection Token : jc-63d4e43f-8bc0-42c8-91b9-6844cf6df6d1" at bounding box center [596, 284] width 1145 height 13
copy div "jc-63d4e43f-8bc0-42c8-91b9-6844cf6df6d1"
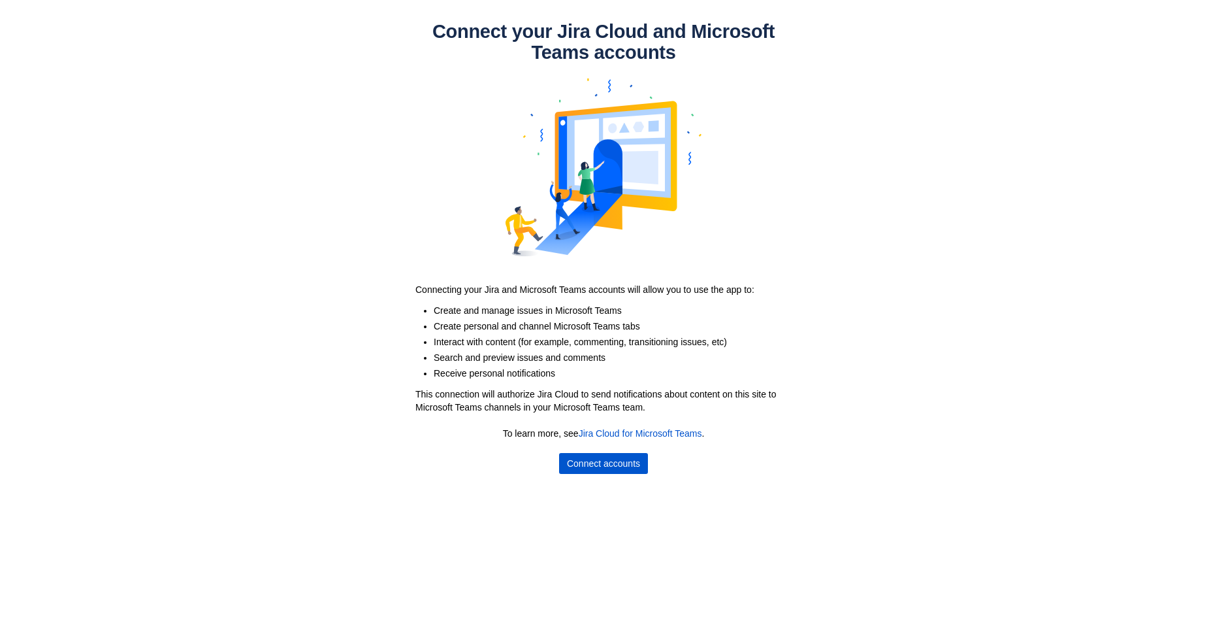
click at [615, 460] on span "Connect accounts" at bounding box center [603, 463] width 73 height 21
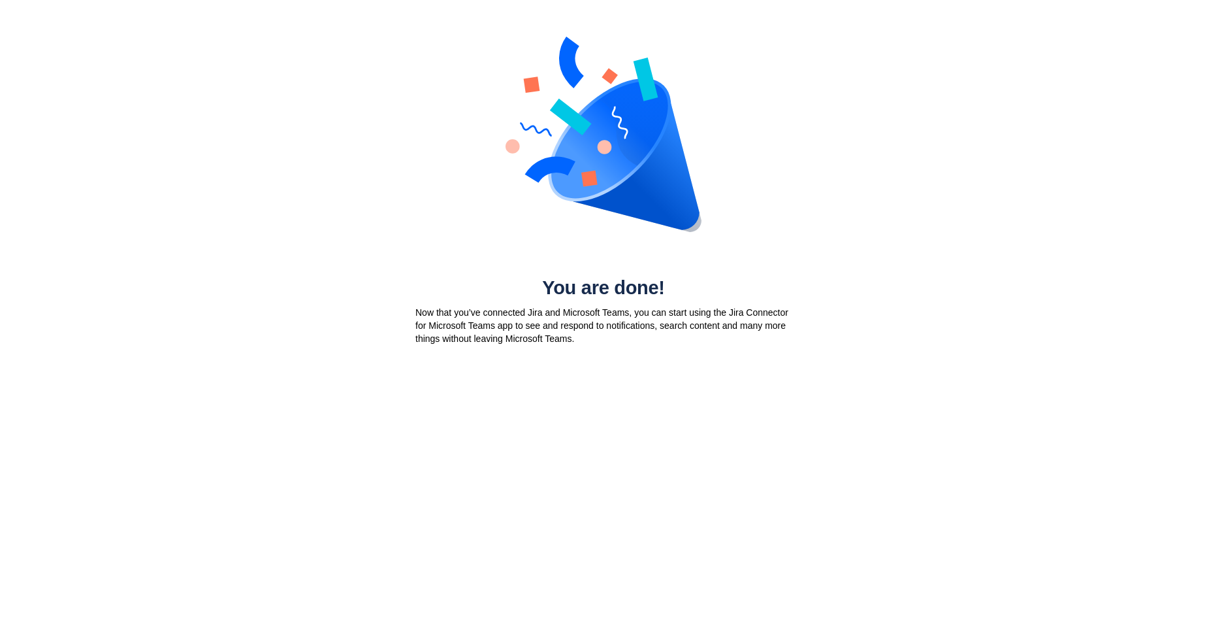
drag, startPoint x: 478, startPoint y: 326, endPoint x: 47, endPoint y: 350, distance: 431.9
click at [478, 326] on p "Now that you’ve connected Jira and Microsoft Teams, you can start using the Jir…" at bounding box center [604, 325] width 376 height 39
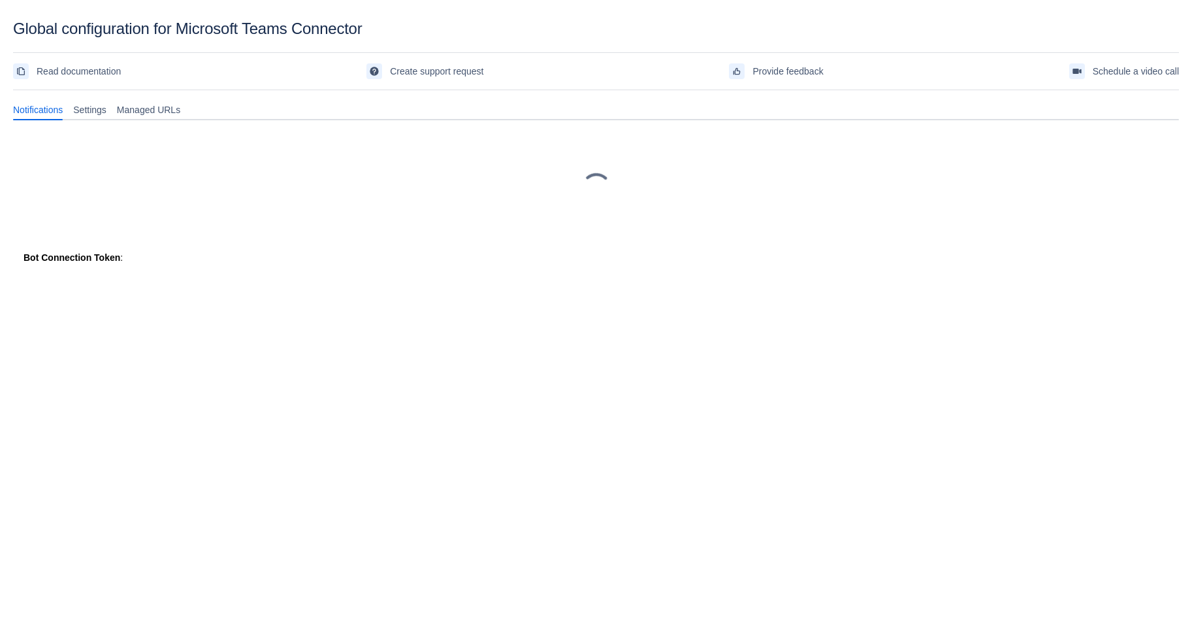
click at [342, 33] on div "Global configuration for Microsoft Teams Connector" at bounding box center [596, 29] width 1166 height 18
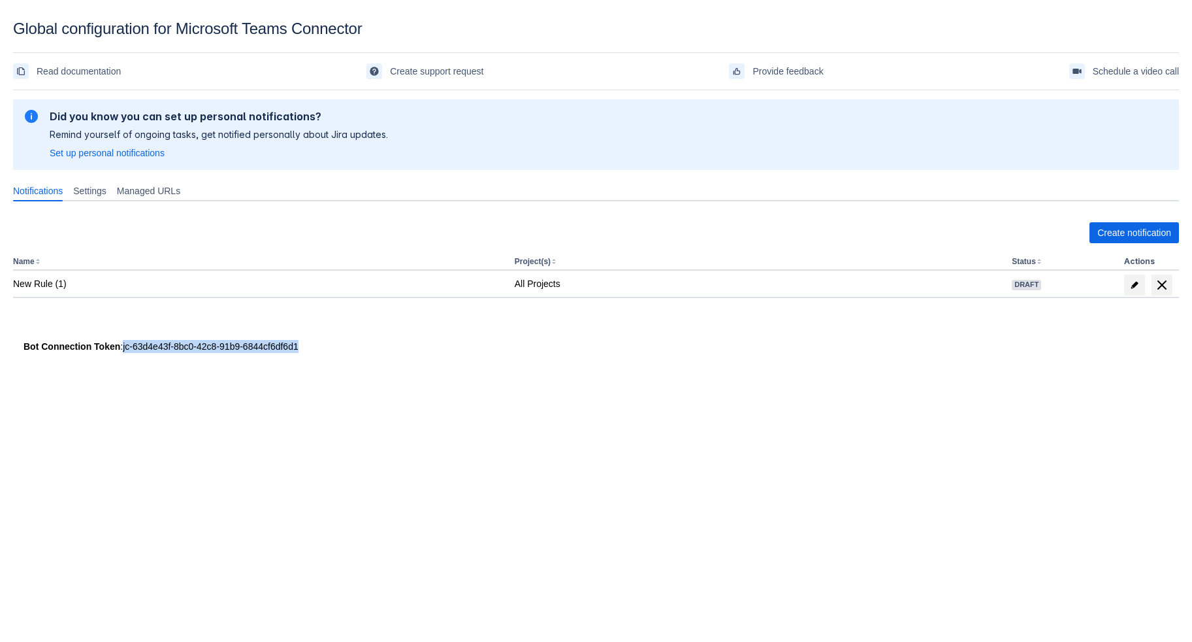
drag, startPoint x: 304, startPoint y: 370, endPoint x: 120, endPoint y: 379, distance: 185.1
click at [120, 353] on div "Bot Connection Token : jc-63d4e43f-8bc0-42c8-91b9-6844cf6df6d1" at bounding box center [596, 346] width 1145 height 13
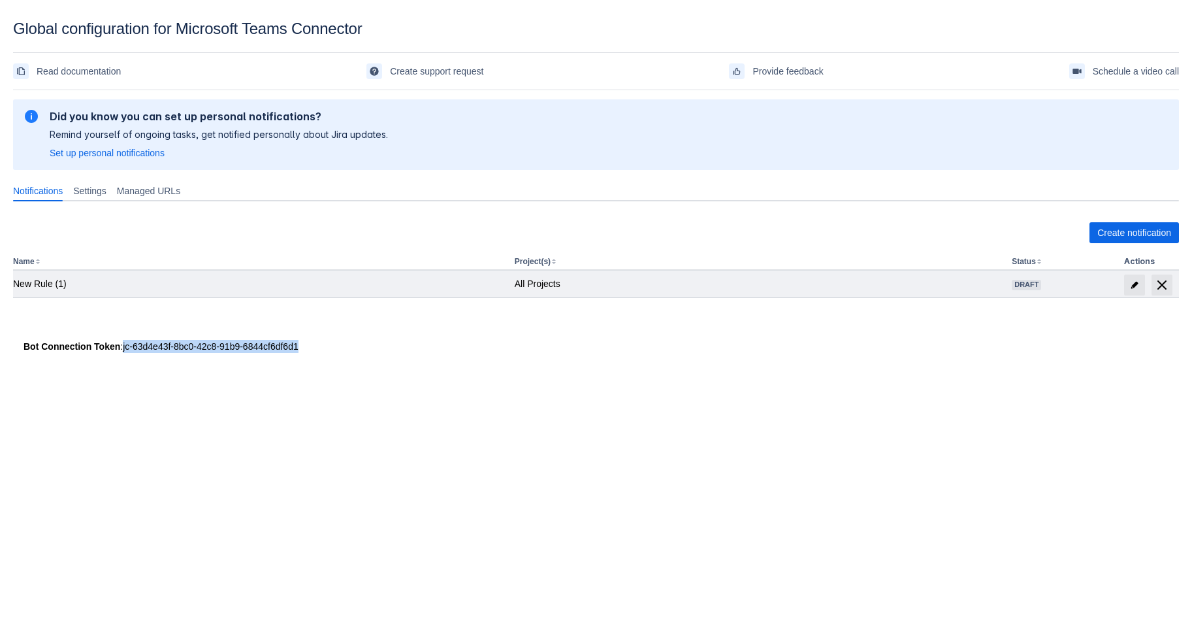
copy div "jc-63d4e43f-8bc0-42c8-91b9-6844cf6df6d1"
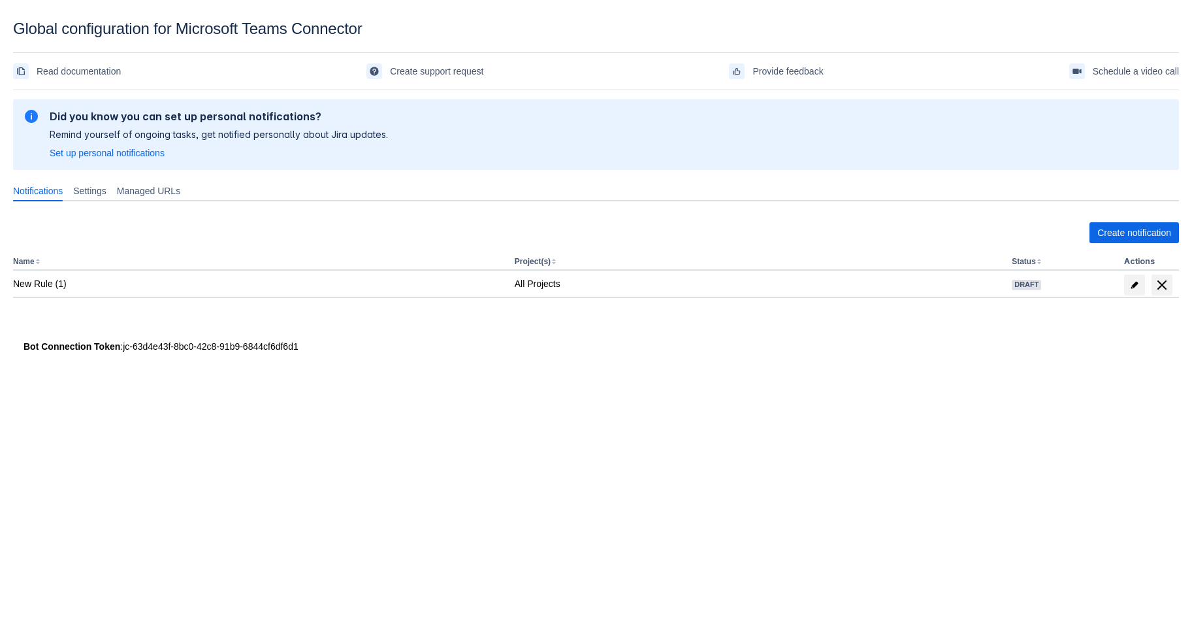
click at [255, 353] on div "Bot Connection Token : jc-63d4e43f-8bc0-42c8-91b9-6844cf6df6d1" at bounding box center [596, 346] width 1145 height 13
click at [255, 132] on div "Did you know you can set up personal notifications? Remind yourself of ongoing …" at bounding box center [219, 135] width 338 height 50
